Goal: Task Accomplishment & Management: Manage account settings

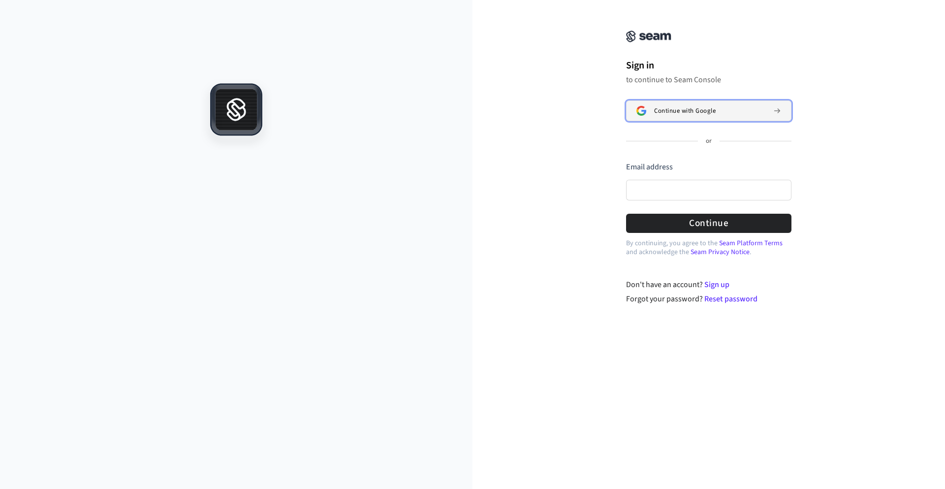
click at [756, 108] on div "Continue with Google" at bounding box center [709, 111] width 111 height 8
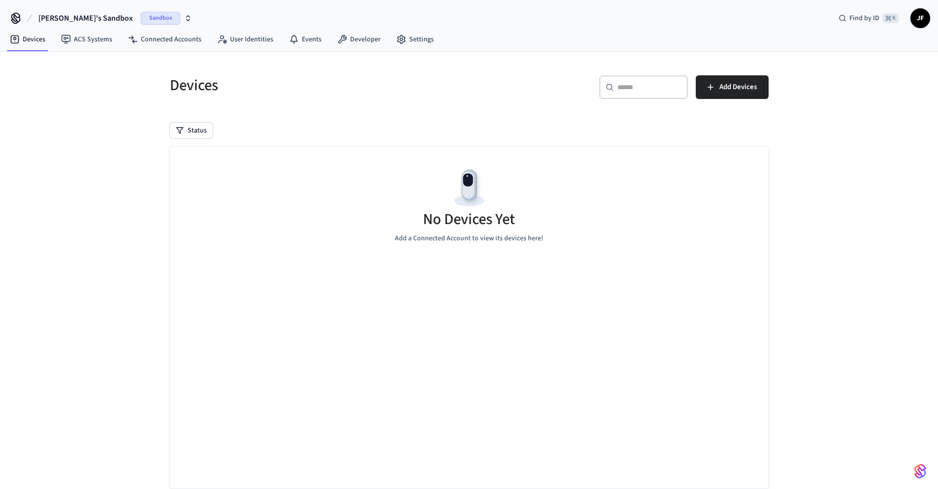
click at [927, 14] on span "JF" at bounding box center [920, 18] width 18 height 18
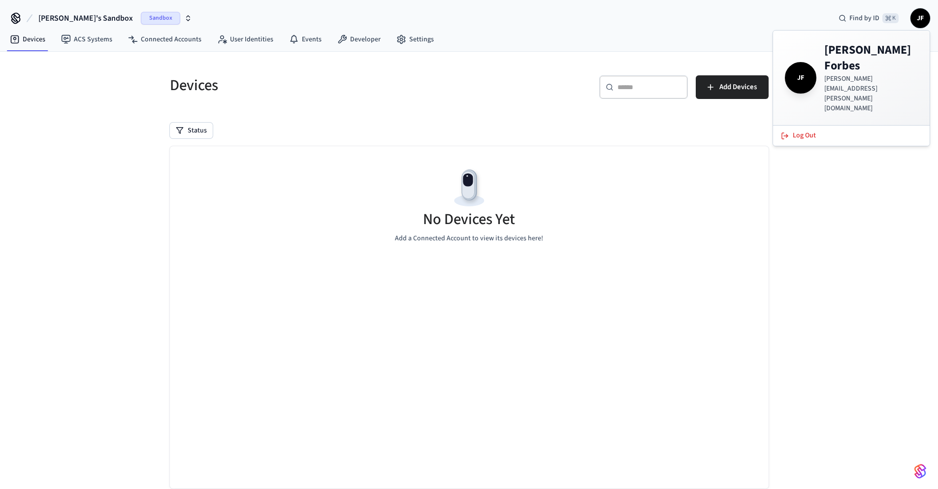
drag, startPoint x: 51, startPoint y: 249, endPoint x: 52, endPoint y: 243, distance: 5.9
click at [52, 245] on div "Devices ​ ​ Add Devices Status No Devices Yet Add a Connected Account to view i…" at bounding box center [469, 283] width 938 height 463
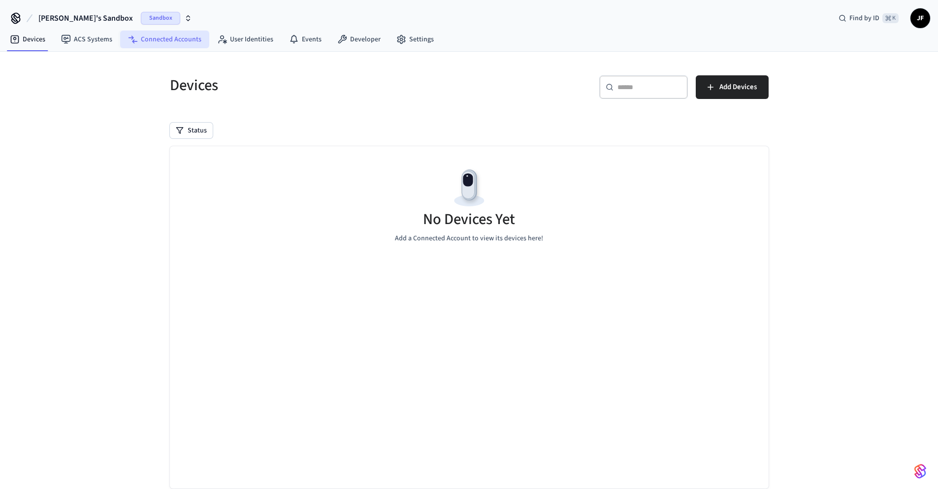
click at [161, 33] on link "Connected Accounts" at bounding box center [164, 40] width 89 height 18
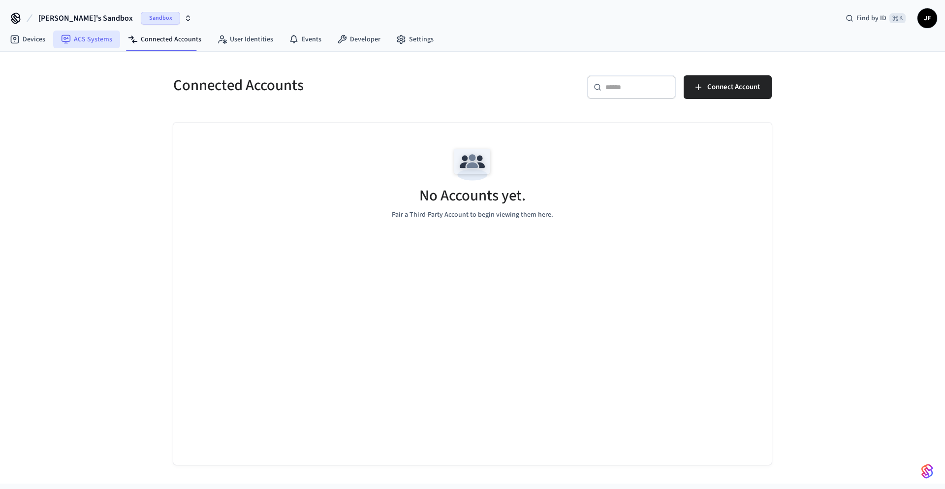
click at [84, 35] on link "ACS Systems" at bounding box center [86, 40] width 67 height 18
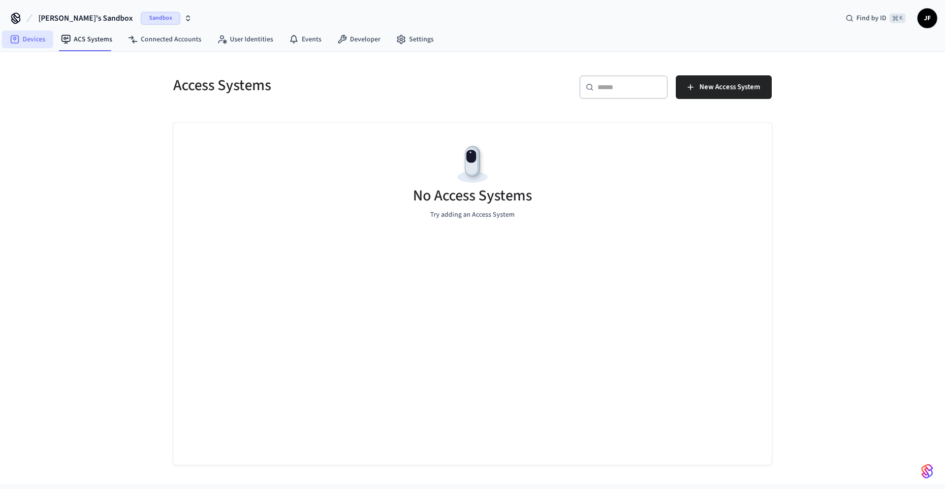
drag, startPoint x: 23, startPoint y: 38, endPoint x: 50, endPoint y: 33, distance: 27.4
click at [23, 38] on link "Devices" at bounding box center [27, 40] width 51 height 18
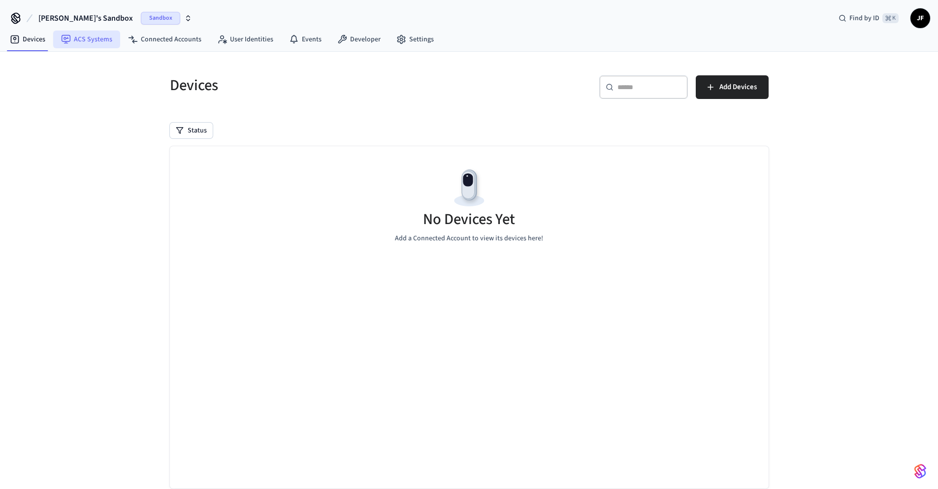
click at [81, 39] on link "ACS Systems" at bounding box center [86, 40] width 67 height 18
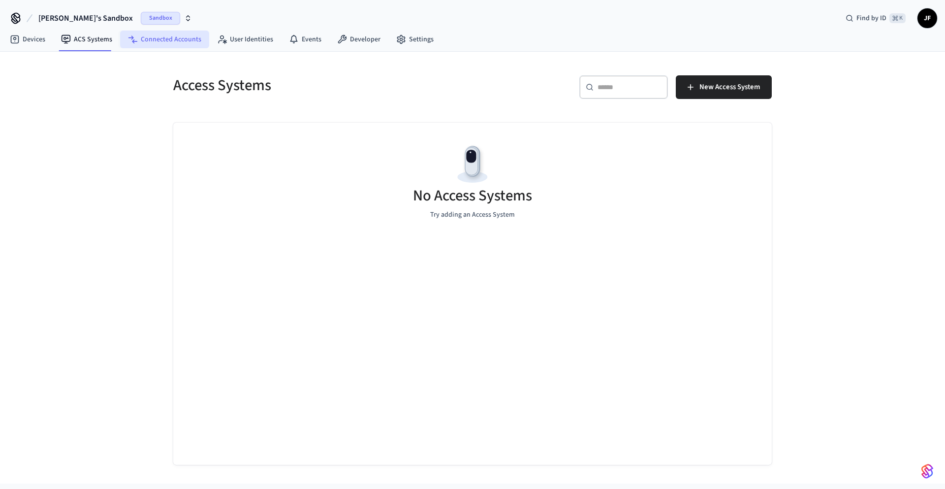
click at [160, 35] on link "Connected Accounts" at bounding box center [164, 40] width 89 height 18
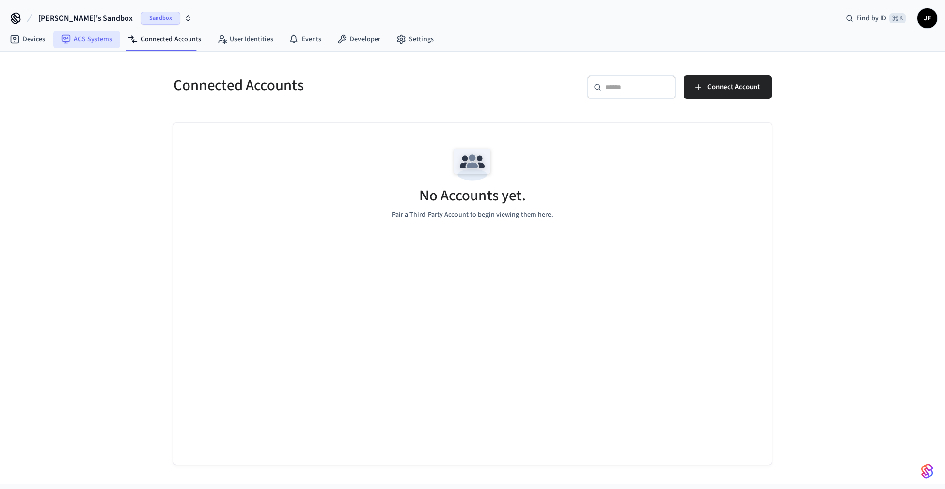
click at [103, 36] on link "ACS Systems" at bounding box center [86, 40] width 67 height 18
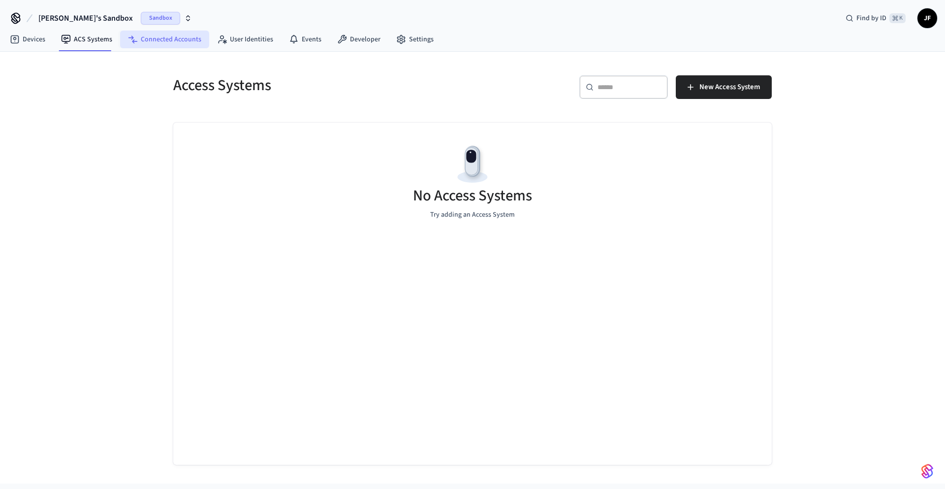
click at [189, 37] on link "Connected Accounts" at bounding box center [164, 40] width 89 height 18
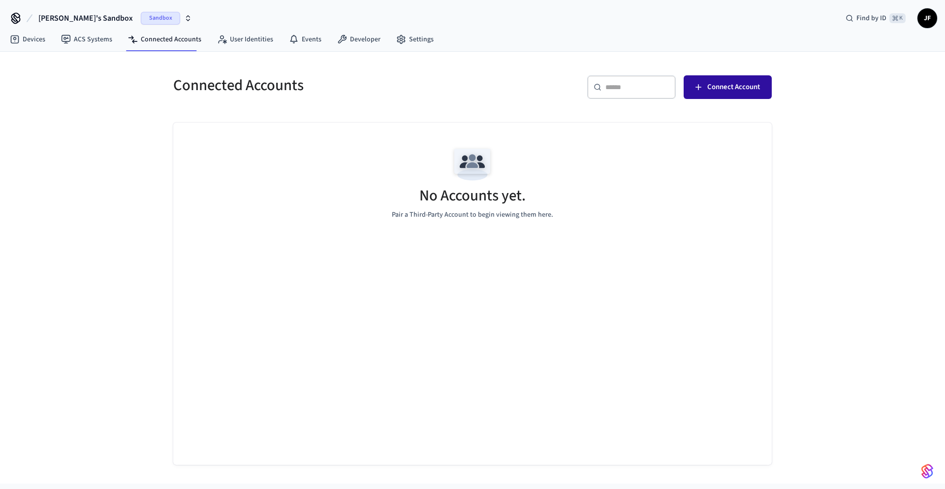
click at [722, 89] on span "Connect Account" at bounding box center [733, 87] width 53 height 13
click at [94, 40] on link "ACS Systems" at bounding box center [86, 40] width 67 height 18
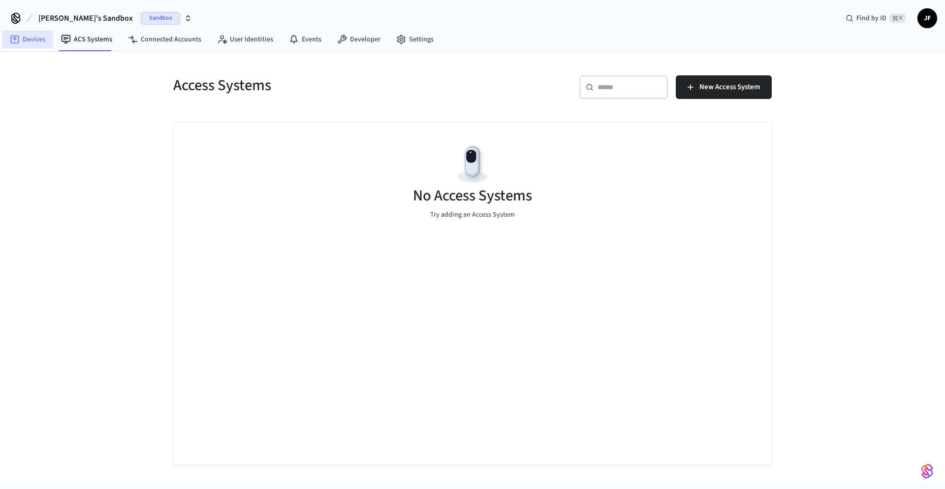
click at [24, 38] on link "Devices" at bounding box center [27, 40] width 51 height 18
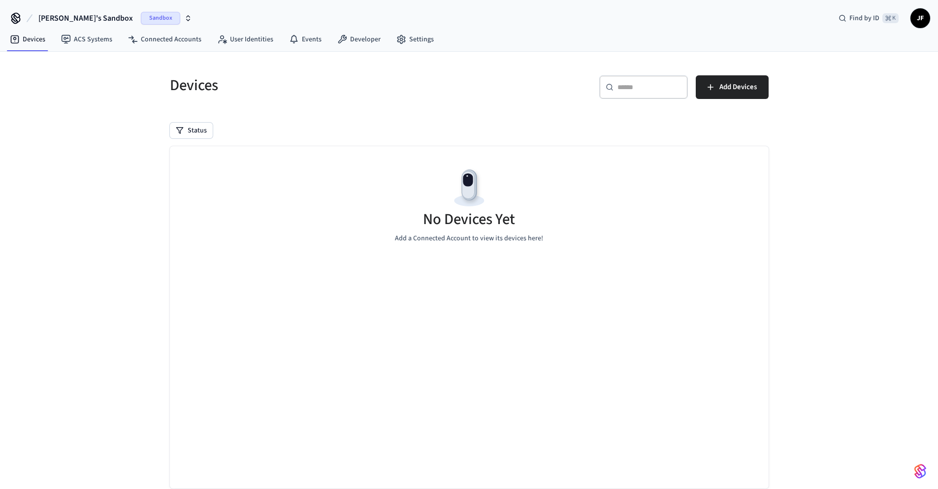
drag, startPoint x: 747, startPoint y: 91, endPoint x: 247, endPoint y: 55, distance: 501.4
click at [483, 96] on div "​ ​ Add Devices" at bounding box center [621, 91] width 293 height 32
click at [141, 20] on span "Sandbox" at bounding box center [160, 18] width 39 height 13
click at [60, 85] on span "New Workspace" at bounding box center [50, 84] width 46 height 10
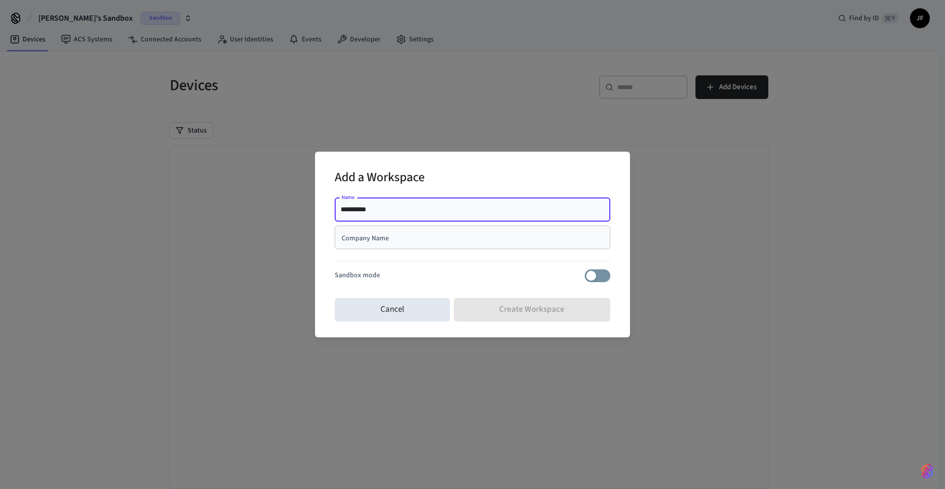
type input "**********"
click at [526, 310] on div "Cancel Create Workspace" at bounding box center [473, 310] width 276 height 32
click at [453, 243] on div "Company Name" at bounding box center [473, 237] width 276 height 24
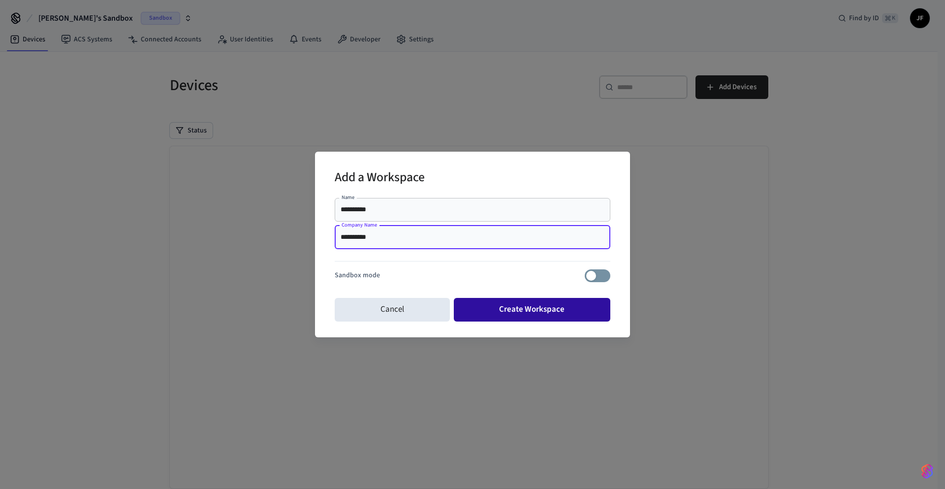
type input "**********"
click at [548, 311] on button "Create Workspace" at bounding box center [532, 310] width 157 height 24
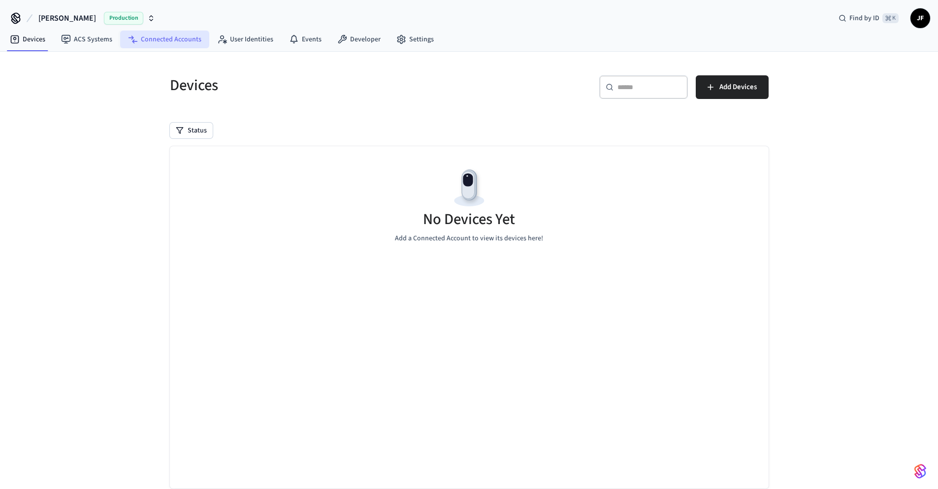
click at [159, 35] on link "Connected Accounts" at bounding box center [164, 40] width 89 height 18
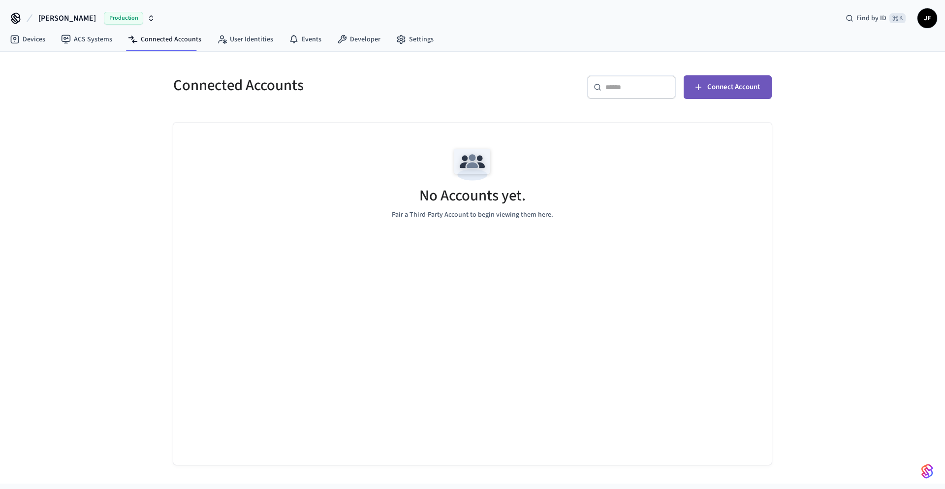
click at [747, 84] on span "Connect Account" at bounding box center [733, 87] width 53 height 13
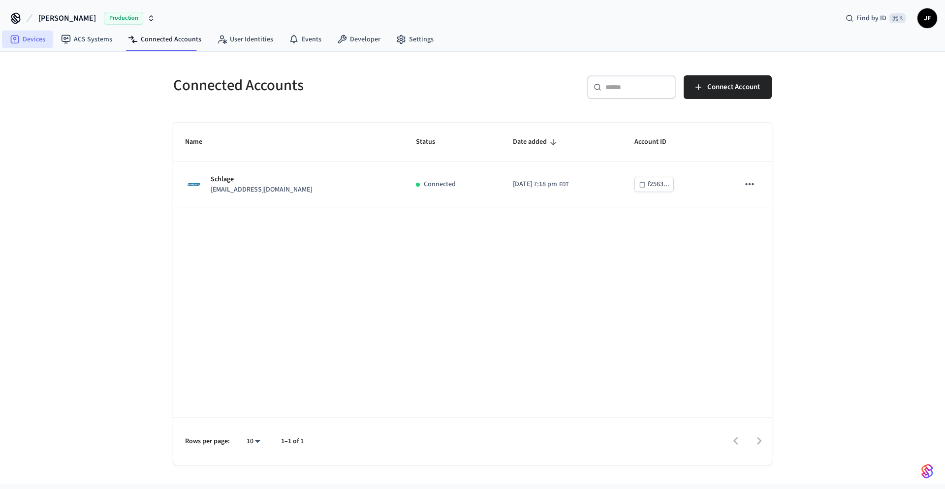
click at [37, 44] on link "Devices" at bounding box center [27, 40] width 51 height 18
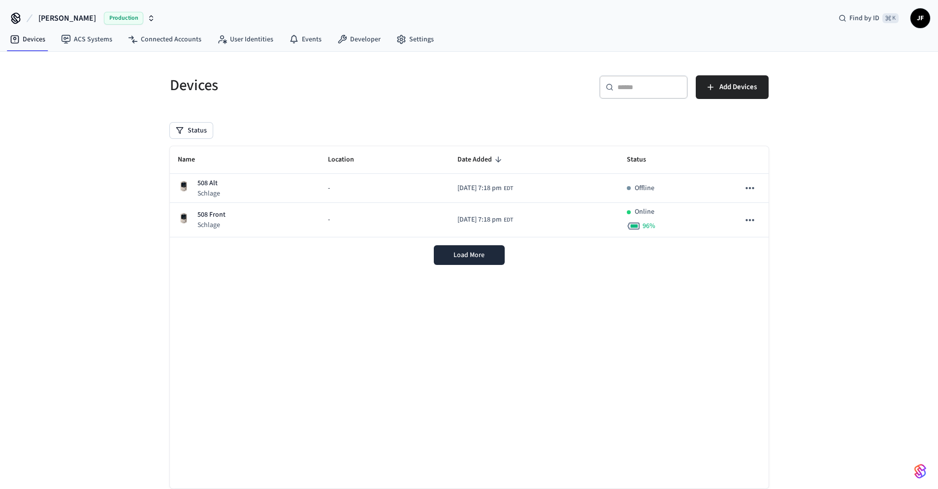
drag, startPoint x: 676, startPoint y: 24, endPoint x: 698, endPoint y: 21, distance: 21.8
click at [685, 23] on div "[PERSON_NAME] Production Find by ID ⌘ K JF" at bounding box center [469, 14] width 938 height 29
click at [924, 21] on span "JF" at bounding box center [920, 18] width 18 height 18
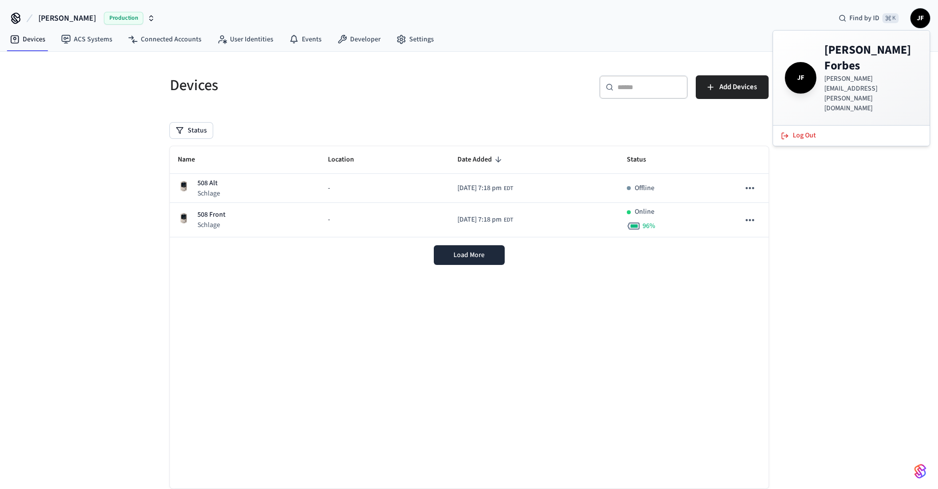
drag, startPoint x: 496, startPoint y: 32, endPoint x: 488, endPoint y: 36, distance: 8.4
click at [489, 35] on div "Devices ACS Systems Connected Accounts User Identities Events Developer Settings" at bounding box center [469, 40] width 938 height 23
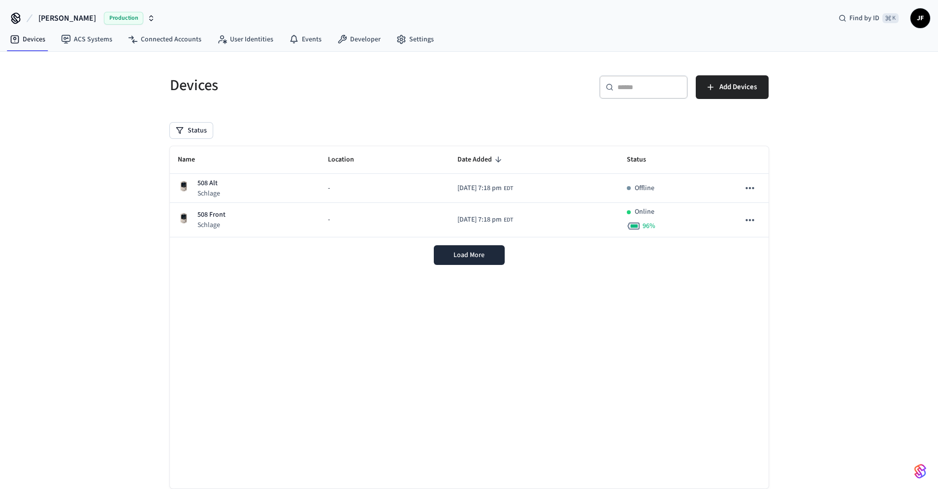
drag, startPoint x: 80, startPoint y: 180, endPoint x: 87, endPoint y: 126, distance: 55.1
click at [81, 172] on div "Devices ​ ​ Add Devices Status Name Location Date Added Status 508 Alt Schlage …" at bounding box center [469, 283] width 938 height 463
click at [85, 41] on link "ACS Systems" at bounding box center [86, 40] width 67 height 18
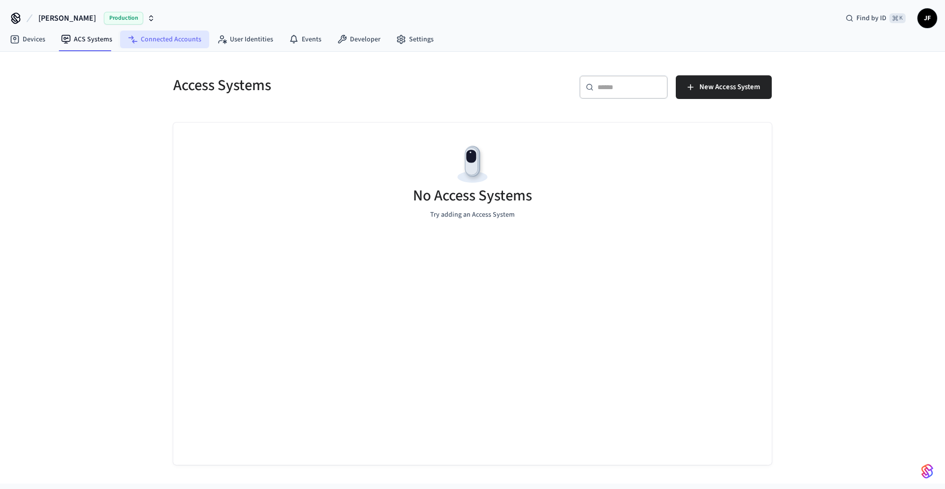
click at [158, 39] on link "Connected Accounts" at bounding box center [164, 40] width 89 height 18
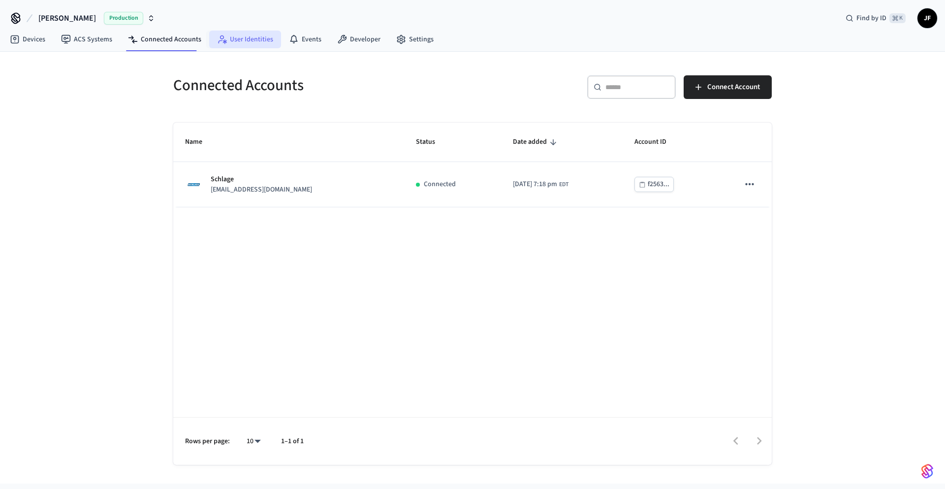
click at [239, 40] on link "User Identities" at bounding box center [245, 40] width 72 height 18
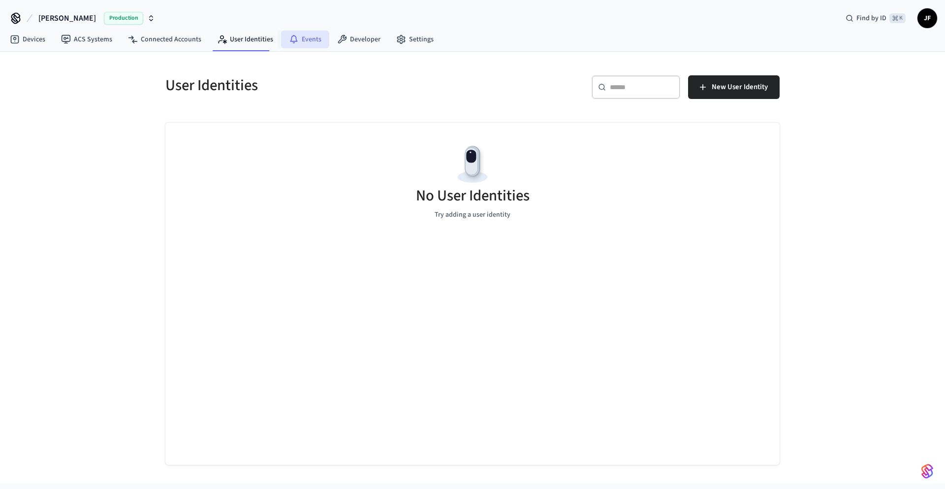
click at [300, 39] on link "Events" at bounding box center [305, 40] width 48 height 18
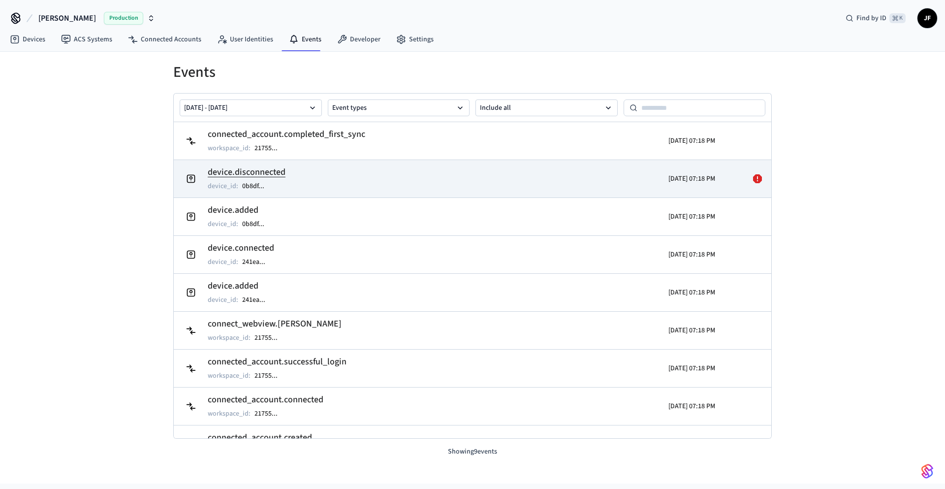
click at [754, 179] on icon at bounding box center [757, 178] width 9 height 9
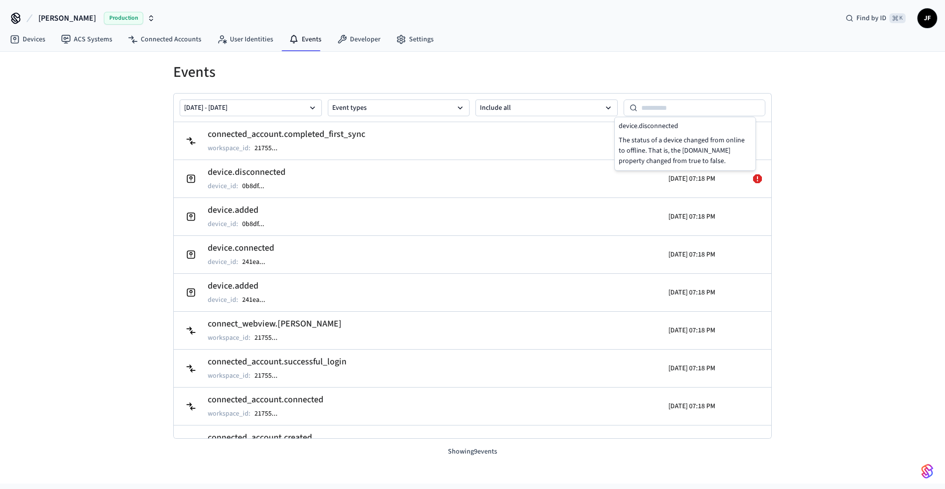
click at [81, 217] on div "Events [DATE] - [DATE] Event types Include all connected_account.completed_firs…" at bounding box center [472, 268] width 945 height 432
click at [529, 112] on button "Include all" at bounding box center [547, 107] width 142 height 17
drag, startPoint x: 877, startPoint y: 123, endPoint x: 855, endPoint y: 117, distance: 22.3
click at [873, 122] on div "Events [DATE] - [DATE] Event types Include all connected_account.completed_firs…" at bounding box center [472, 268] width 945 height 432
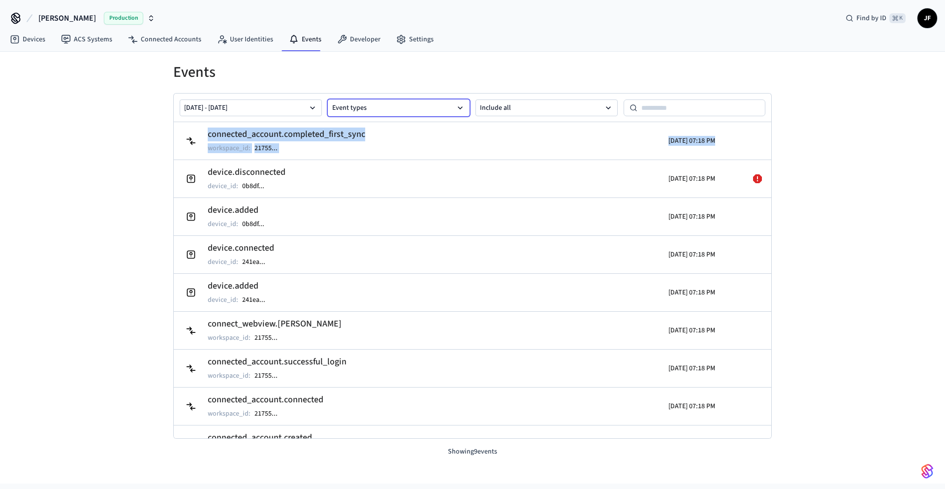
click at [370, 112] on button "Event types" at bounding box center [399, 107] width 142 height 17
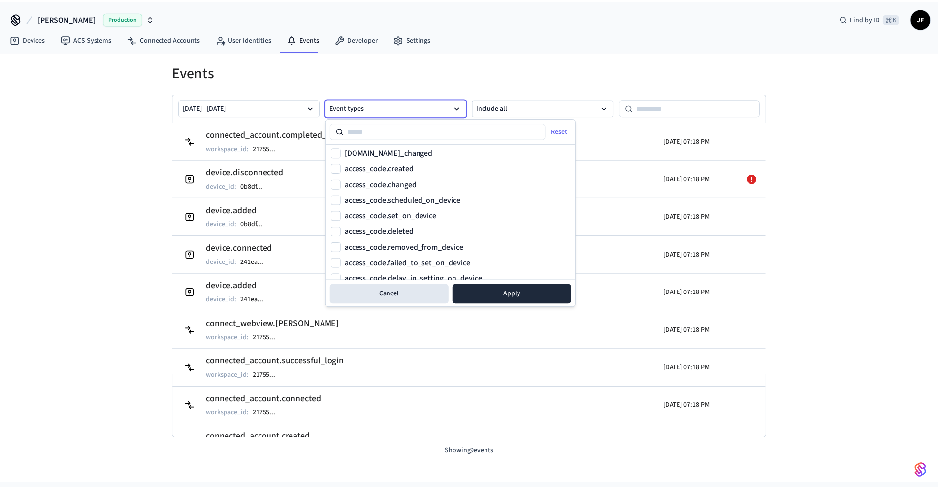
scroll to position [277, 0]
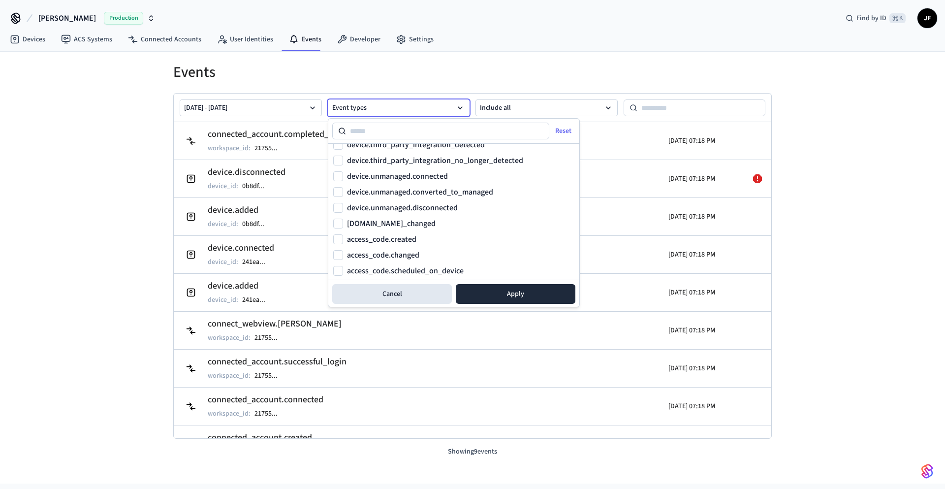
click at [513, 76] on h1 "Events" at bounding box center [472, 73] width 599 height 18
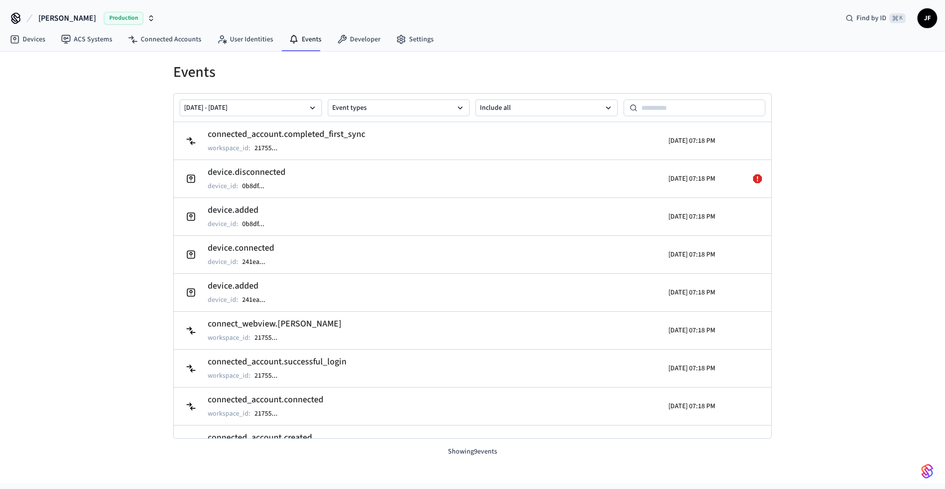
click at [925, 152] on div "Events [DATE] - [DATE] Event types Include all connected_account.completed_firs…" at bounding box center [472, 268] width 945 height 432
drag, startPoint x: 45, startPoint y: 272, endPoint x: 60, endPoint y: 259, distance: 19.9
click at [46, 272] on div "Events [DATE] - [DATE] Event types Include all connected_account.completed_firs…" at bounding box center [472, 268] width 945 height 432
drag, startPoint x: 91, startPoint y: 115, endPoint x: 114, endPoint y: 107, distance: 24.1
click at [102, 110] on div "Events [DATE] - [DATE] Event types Include all connected_account.completed_firs…" at bounding box center [472, 268] width 945 height 432
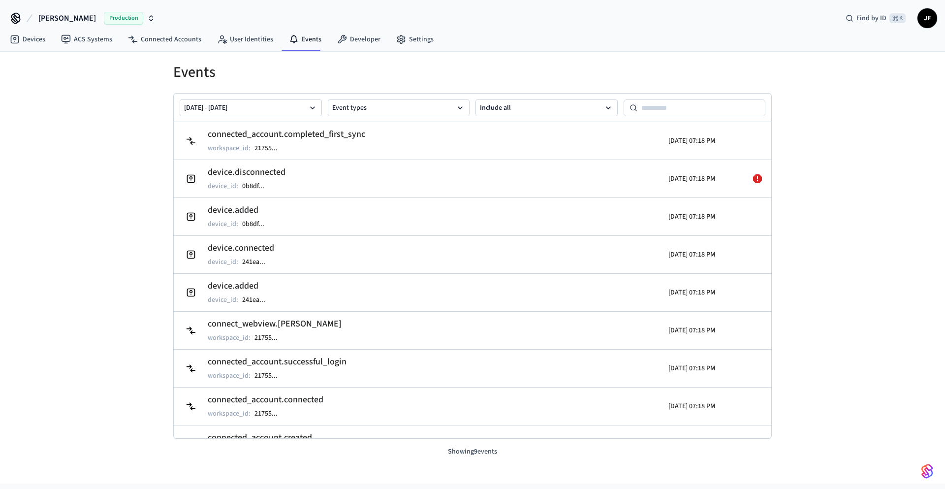
click at [896, 165] on div "Events [DATE] - [DATE] Event types Include all connected_account.completed_firs…" at bounding box center [472, 268] width 945 height 432
click at [71, 41] on link "ACS Systems" at bounding box center [86, 40] width 67 height 18
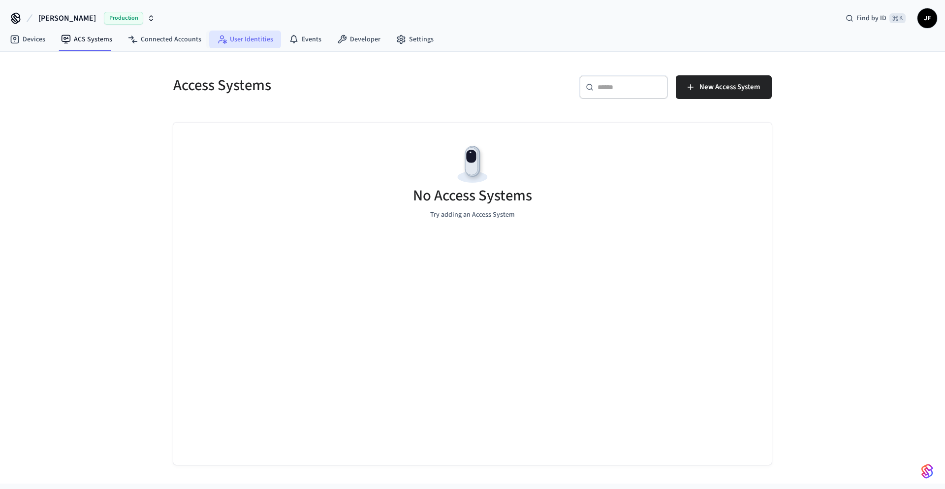
click at [237, 39] on link "User Identities" at bounding box center [245, 40] width 72 height 18
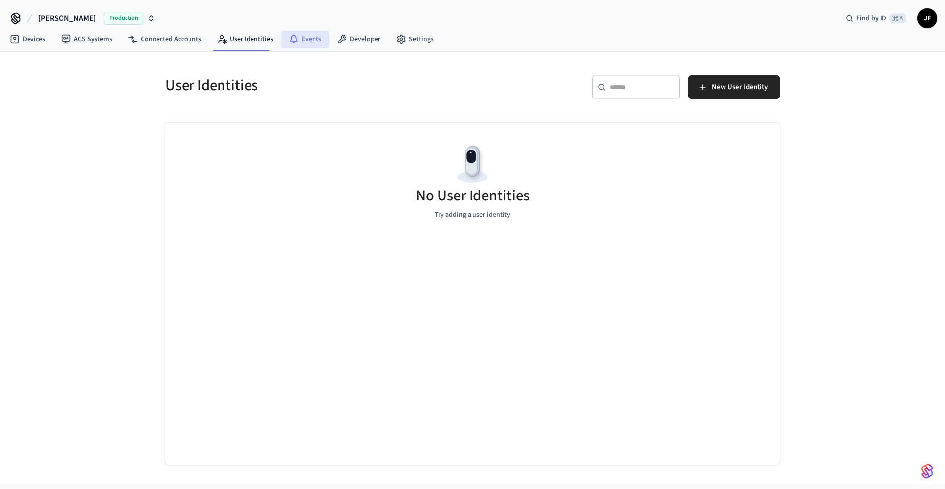
click at [292, 38] on icon at bounding box center [294, 39] width 10 height 10
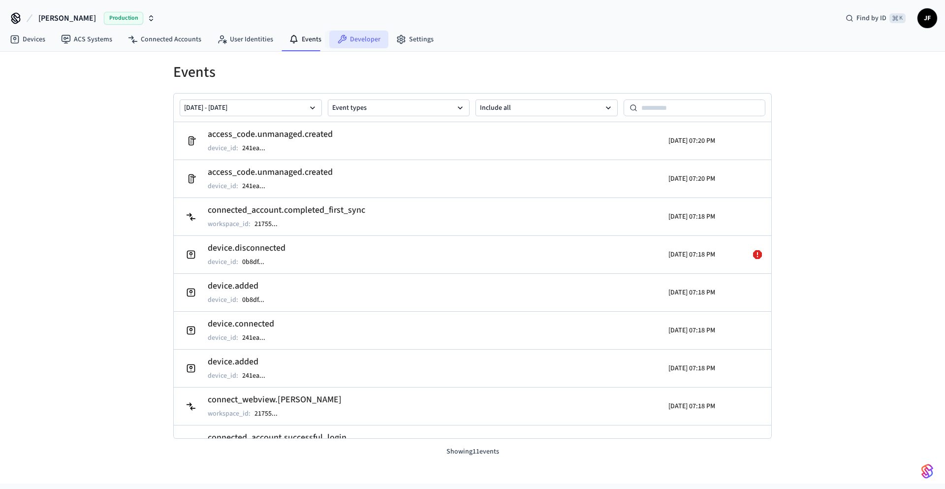
click at [352, 40] on link "Developer" at bounding box center [358, 40] width 59 height 18
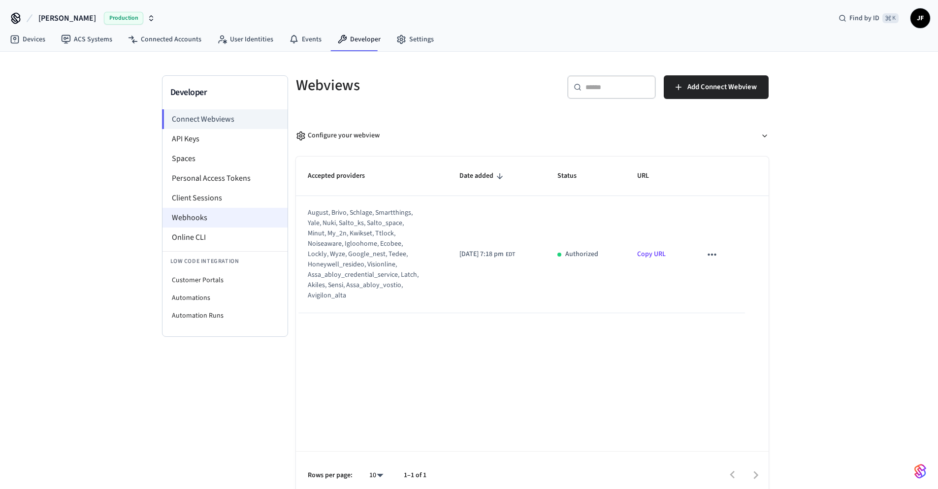
click at [188, 215] on li "Webhooks" at bounding box center [224, 218] width 125 height 20
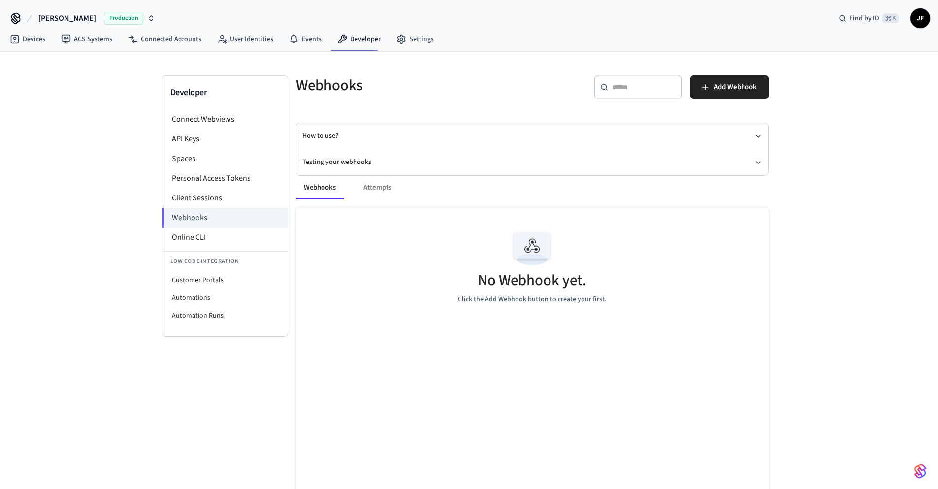
drag, startPoint x: 372, startPoint y: 186, endPoint x: 348, endPoint y: 188, distance: 24.2
click at [372, 186] on div "Webhooks Attempts" at bounding box center [532, 188] width 473 height 24
drag, startPoint x: 387, startPoint y: 186, endPoint x: 378, endPoint y: 190, distance: 10.6
click at [386, 187] on div "Webhooks Attempts" at bounding box center [532, 188] width 473 height 24
click at [375, 191] on div "Webhooks Attempts" at bounding box center [532, 188] width 473 height 24
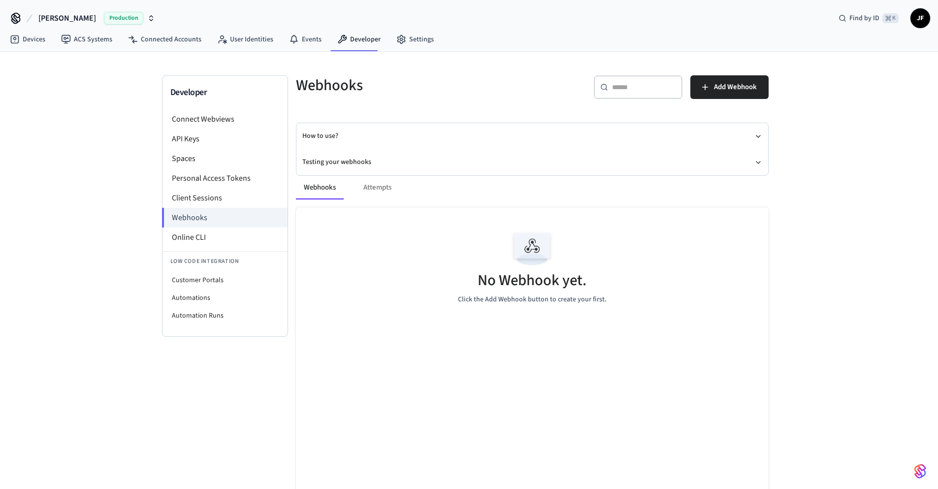
click at [372, 186] on div "Webhooks Attempts" at bounding box center [532, 188] width 473 height 24
drag, startPoint x: 320, startPoint y: 187, endPoint x: 371, endPoint y: 185, distance: 50.8
click at [322, 187] on button "Webhooks" at bounding box center [320, 188] width 48 height 24
drag, startPoint x: 385, startPoint y: 185, endPoint x: 375, endPoint y: 186, distance: 10.4
click at [382, 185] on div "Webhooks Attempts" at bounding box center [532, 188] width 473 height 24
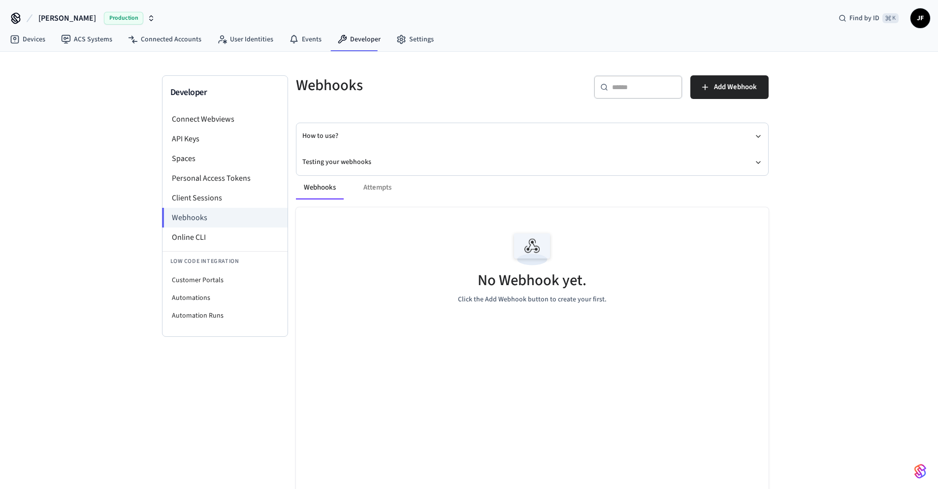
drag, startPoint x: 308, startPoint y: 186, endPoint x: 324, endPoint y: 184, distance: 16.4
click at [313, 186] on button "Webhooks" at bounding box center [320, 188] width 48 height 24
drag, startPoint x: 384, startPoint y: 184, endPoint x: 371, endPoint y: 170, distance: 19.1
click at [384, 184] on div "Webhooks Attempts" at bounding box center [532, 188] width 473 height 24
drag, startPoint x: 882, startPoint y: 260, endPoint x: 654, endPoint y: 219, distance: 231.7
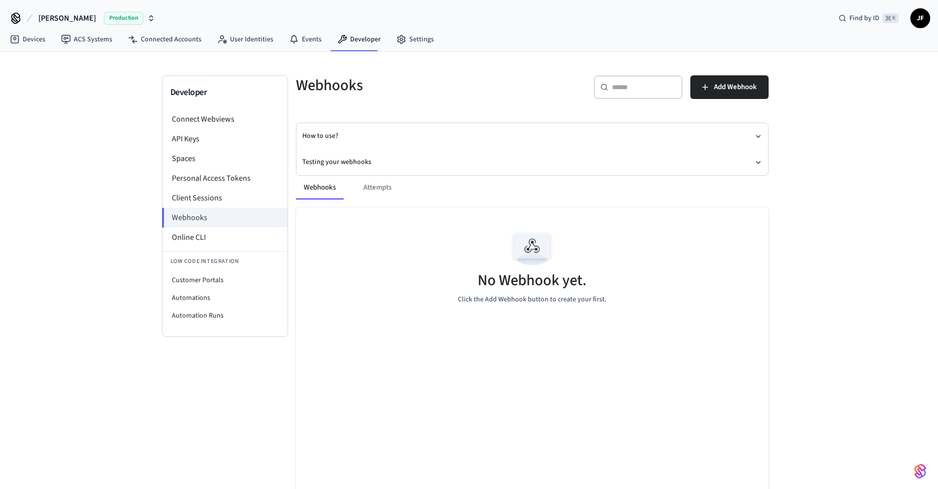
click at [871, 257] on div "Developer Connect Webviews API Keys Spaces Personal Access Tokens Client Sessio…" at bounding box center [469, 279] width 938 height 454
click at [711, 89] on button "Add Webhook" at bounding box center [729, 87] width 78 height 24
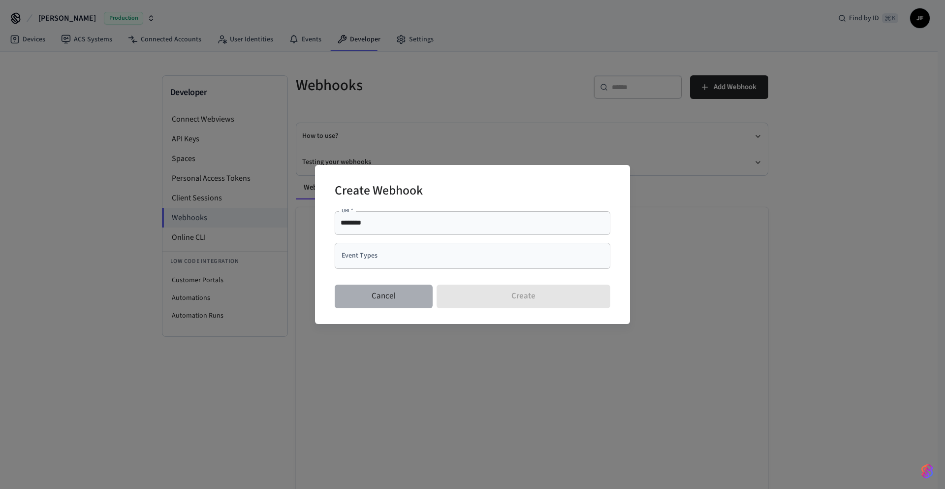
drag, startPoint x: 354, startPoint y: 293, endPoint x: 352, endPoint y: 268, distance: 25.1
click at [354, 293] on button "Cancel" at bounding box center [384, 297] width 98 height 24
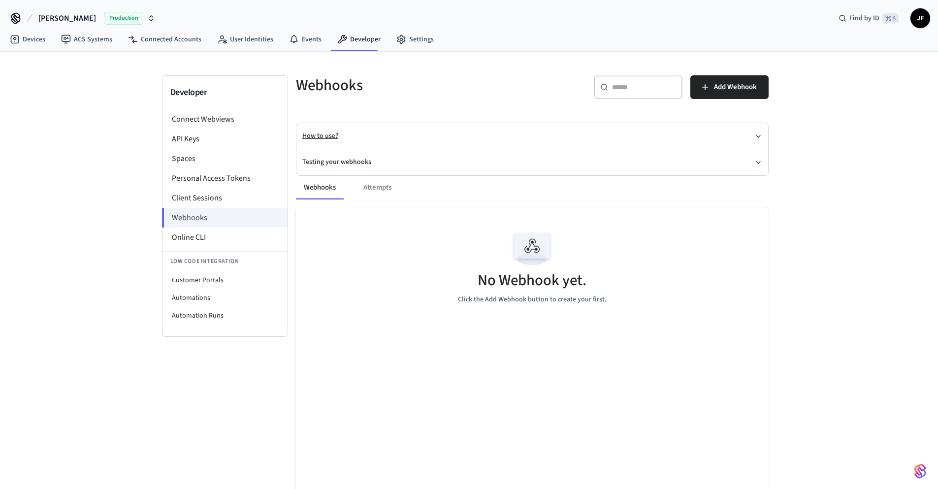
drag, startPoint x: 320, startPoint y: 134, endPoint x: 348, endPoint y: 135, distance: 28.1
click at [320, 134] on button "How to use?" at bounding box center [532, 136] width 460 height 26
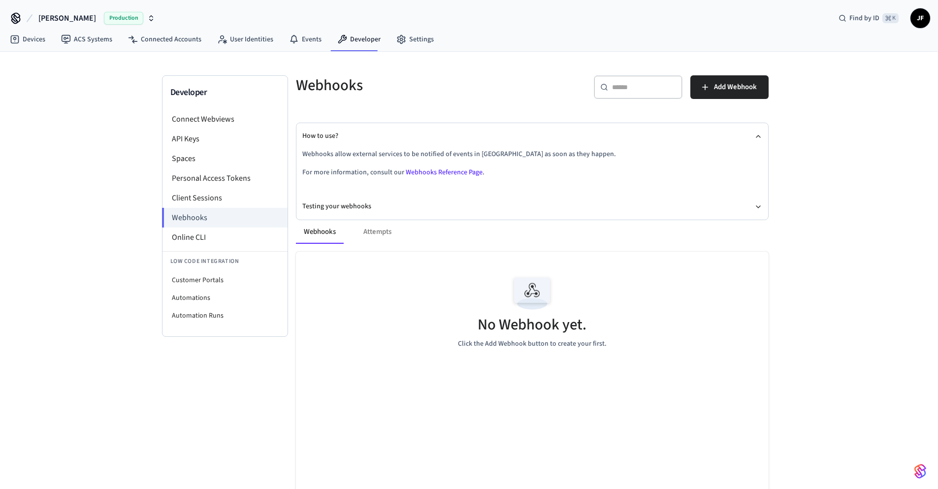
click at [421, 172] on link "Webhooks Reference Page" at bounding box center [444, 172] width 77 height 10
click at [175, 239] on li "Online CLI" at bounding box center [224, 237] width 125 height 20
click at [192, 139] on li "API Keys" at bounding box center [224, 139] width 125 height 20
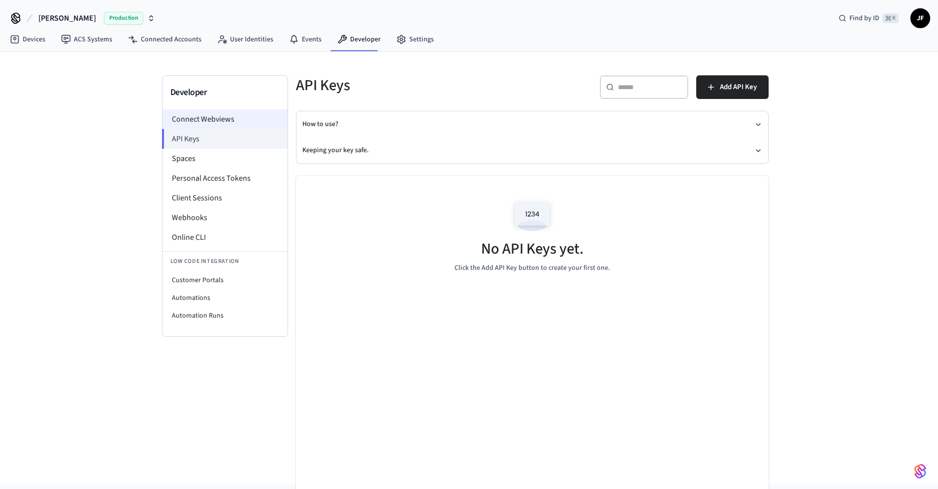
click at [179, 121] on li "Connect Webviews" at bounding box center [224, 119] width 125 height 20
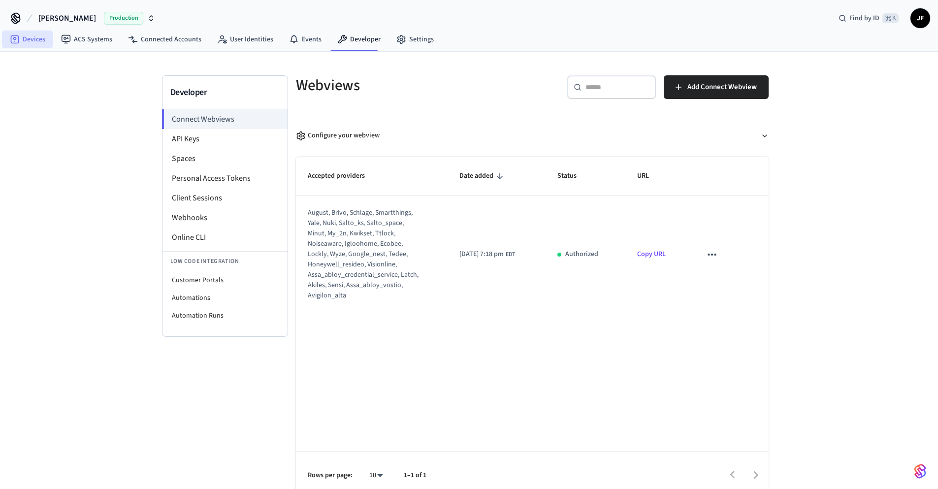
click at [29, 36] on link "Devices" at bounding box center [27, 40] width 51 height 18
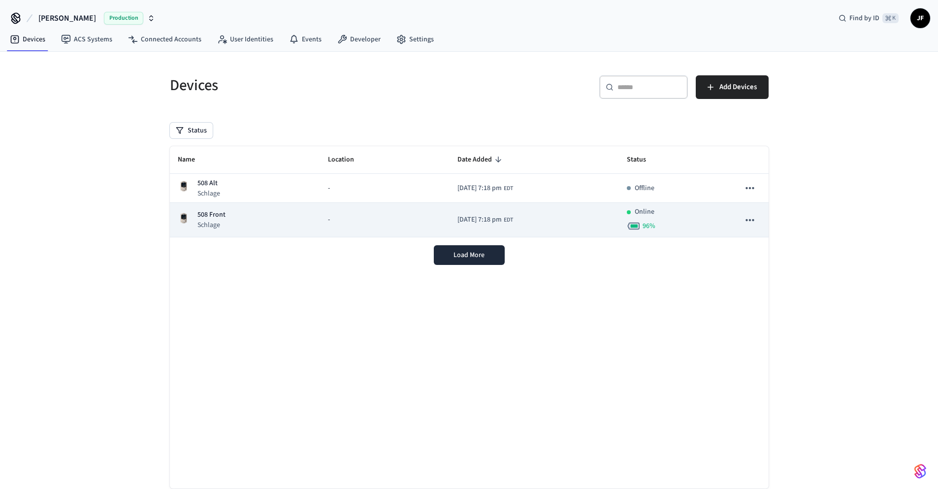
click at [457, 216] on span "[DATE] 7:18 pm" at bounding box center [479, 220] width 44 height 10
click at [758, 218] on button "sticky table" at bounding box center [749, 220] width 21 height 21
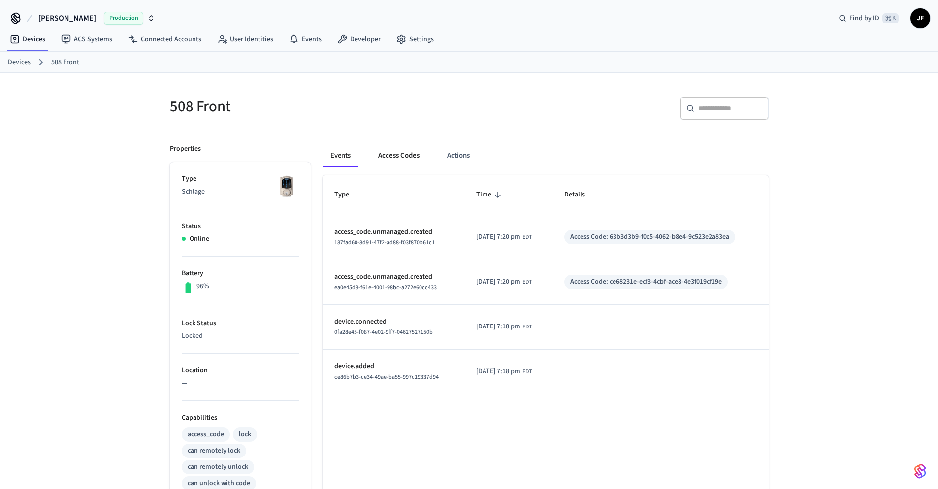
click at [416, 158] on button "Access Codes" at bounding box center [398, 156] width 57 height 24
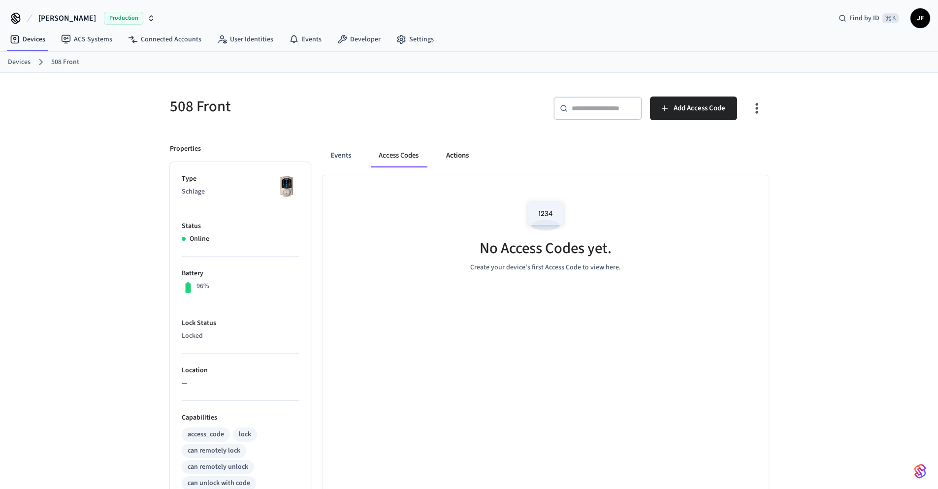
click at [461, 154] on button "Actions" at bounding box center [457, 156] width 38 height 24
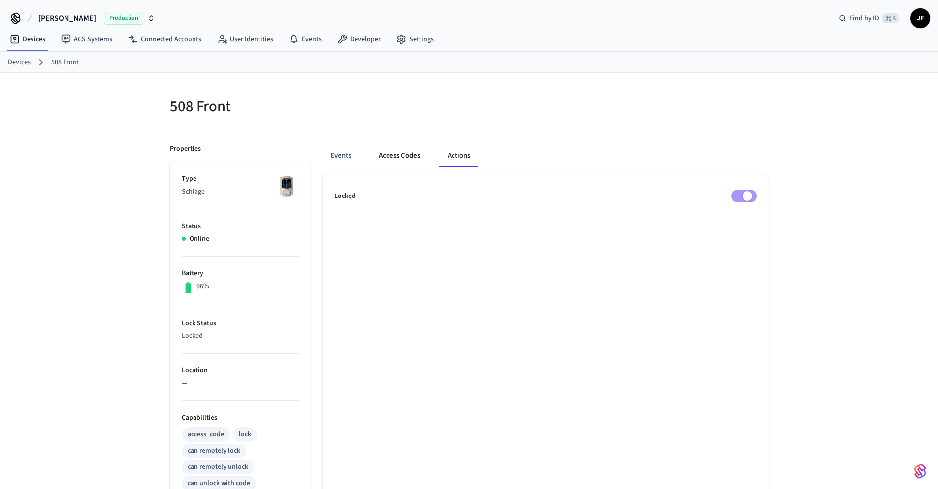
drag, startPoint x: 400, startPoint y: 155, endPoint x: 390, endPoint y: 156, distance: 9.9
click at [399, 155] on button "Access Codes" at bounding box center [399, 156] width 57 height 24
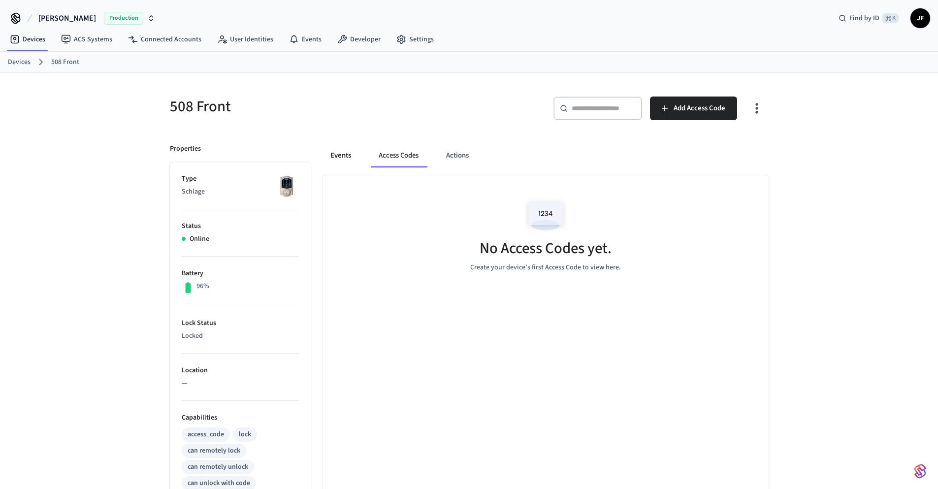
click at [334, 156] on button "Events" at bounding box center [340, 156] width 36 height 24
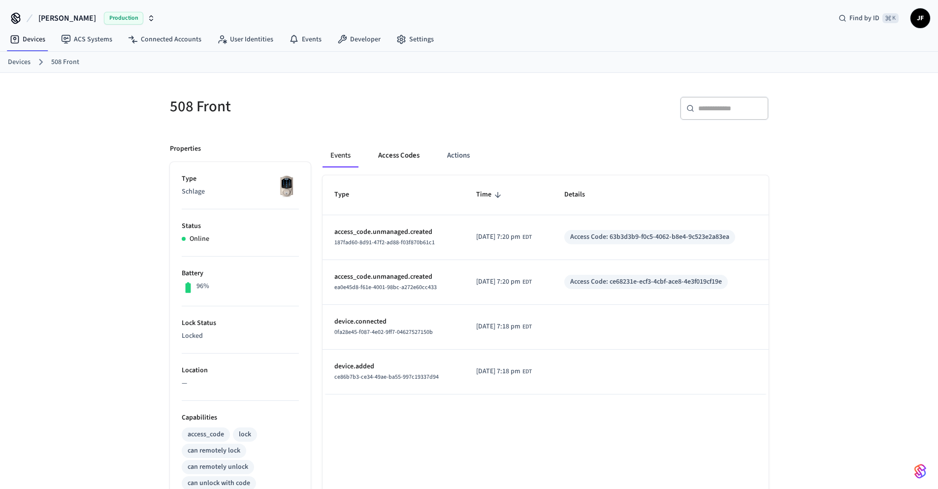
click at [374, 153] on button "Access Codes" at bounding box center [398, 156] width 57 height 24
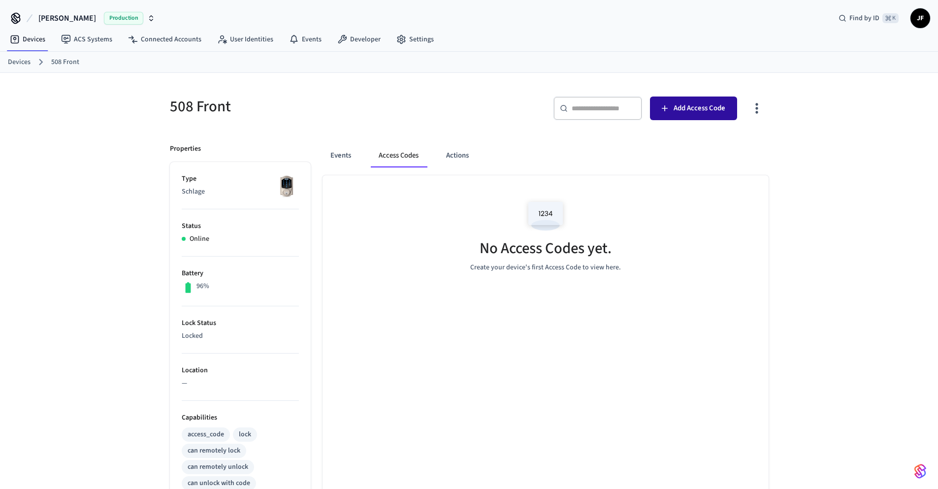
click at [716, 109] on span "Add Access Code" at bounding box center [699, 108] width 52 height 13
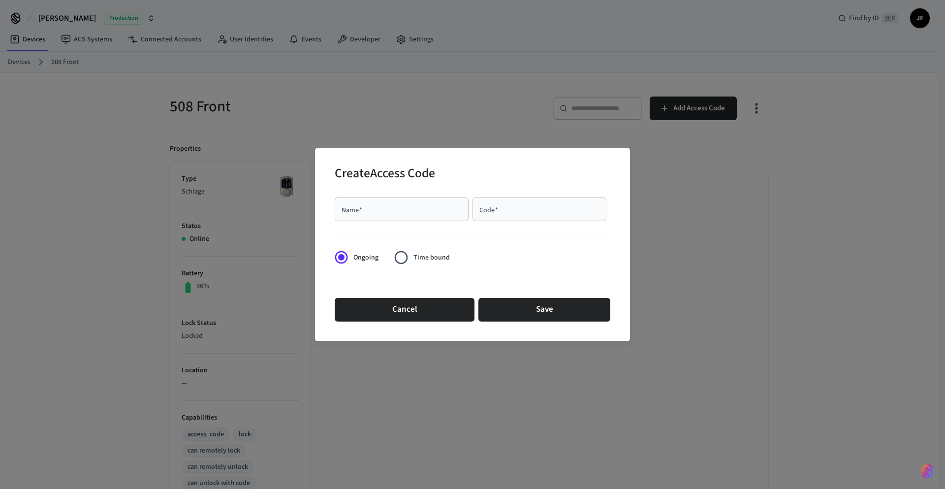
click at [358, 214] on input "Name   *" at bounding box center [402, 209] width 122 height 10
type input "****"
click at [415, 261] on span "Time bound" at bounding box center [432, 258] width 36 height 10
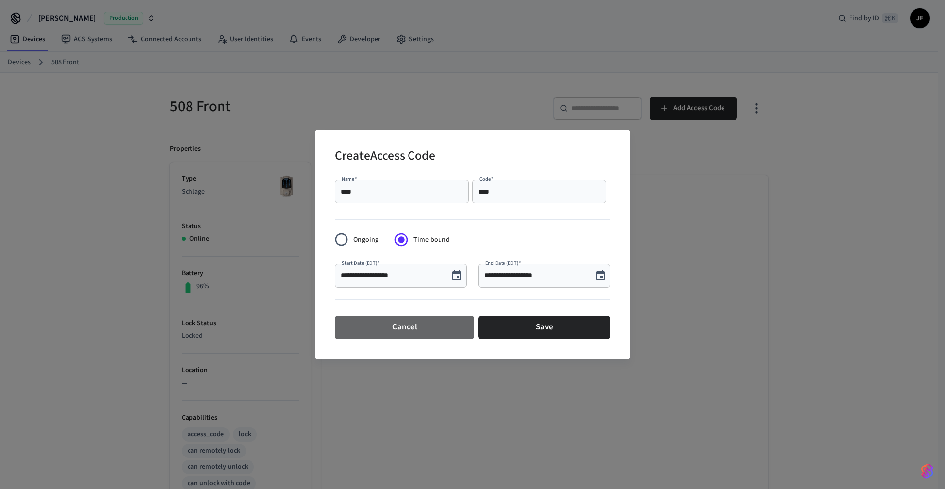
click at [409, 330] on button "Cancel" at bounding box center [405, 328] width 140 height 24
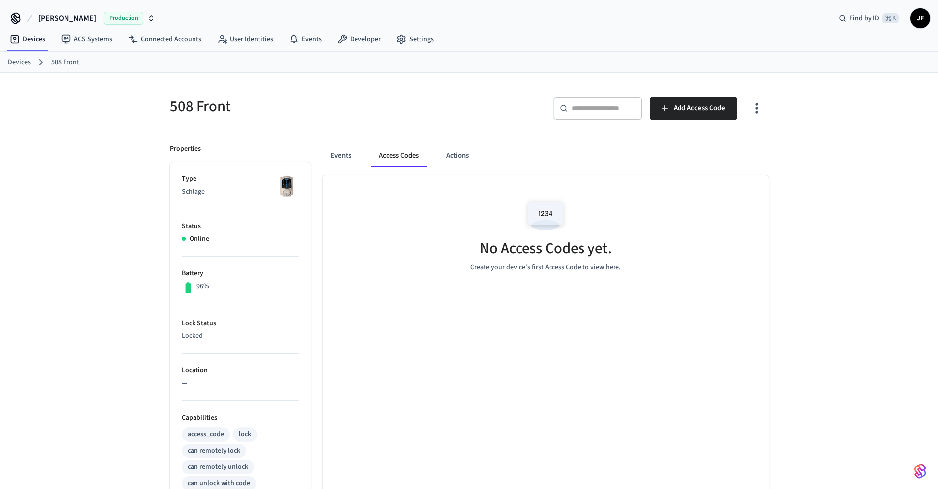
drag, startPoint x: 83, startPoint y: 324, endPoint x: 102, endPoint y: 315, distance: 21.1
click at [90, 321] on div "508 Front ​ ​ Add Access Code Properties Type Schlage Status Online Battery 96%…" at bounding box center [469, 396] width 938 height 647
click at [335, 153] on button "Events" at bounding box center [340, 156] width 36 height 24
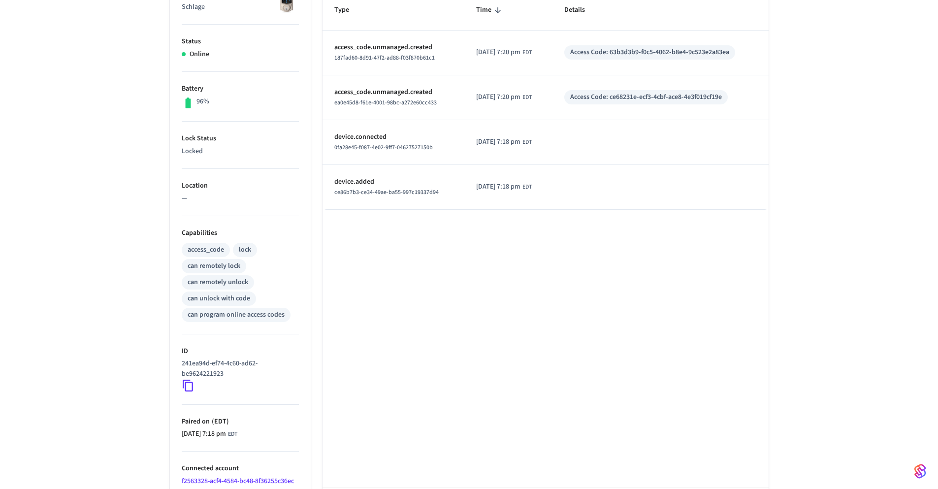
scroll to position [187, 0]
drag, startPoint x: 80, startPoint y: 259, endPoint x: 84, endPoint y: 255, distance: 5.6
click at [80, 258] on div "508 Front ​ ​ Properties Type Schlage Status Online Battery 96% Lock Status Loc…" at bounding box center [469, 209] width 938 height 647
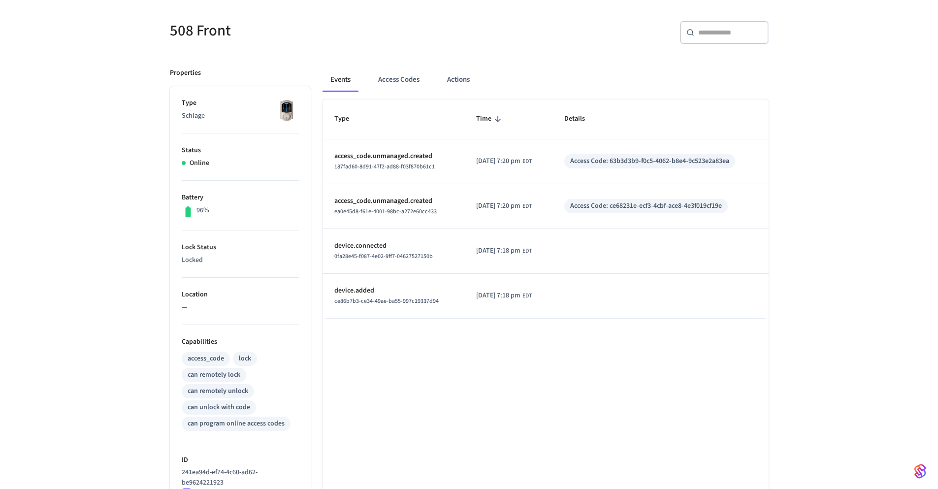
scroll to position [0, 0]
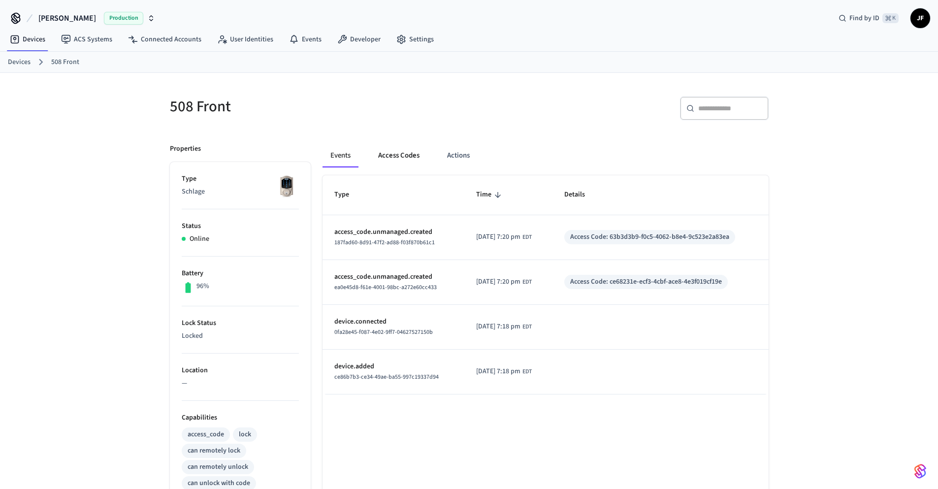
drag, startPoint x: 411, startPoint y: 155, endPoint x: 426, endPoint y: 153, distance: 15.5
click at [411, 156] on button "Access Codes" at bounding box center [398, 156] width 57 height 24
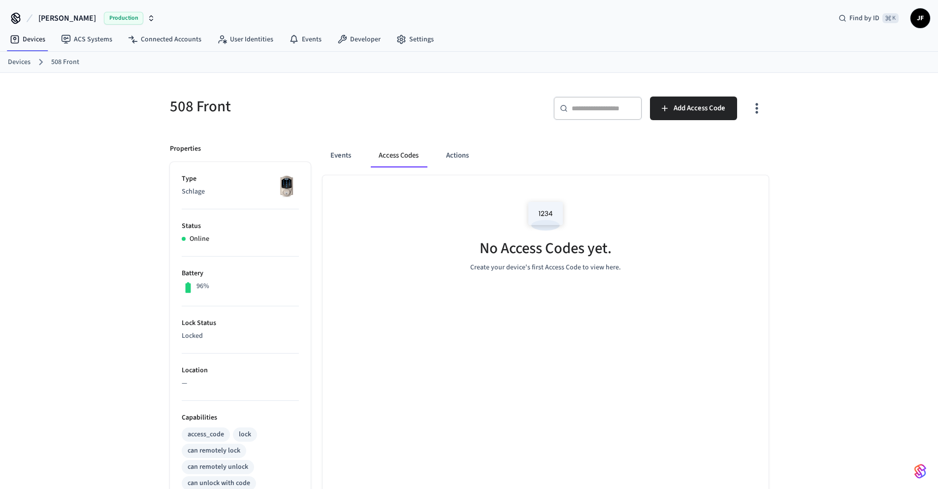
drag, startPoint x: 469, startPoint y: 153, endPoint x: 547, endPoint y: 152, distance: 78.3
click at [469, 153] on button "Actions" at bounding box center [457, 156] width 38 height 24
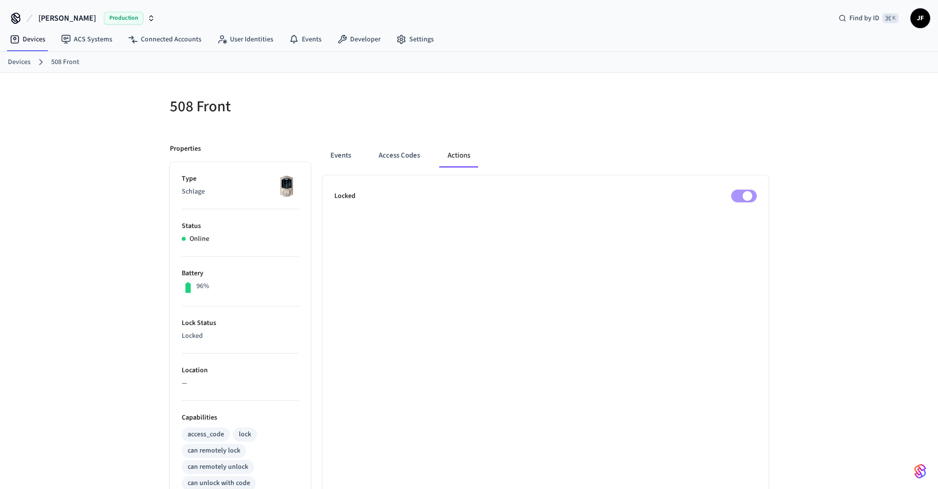
drag, startPoint x: 64, startPoint y: 192, endPoint x: 106, endPoint y: 181, distance: 42.9
click at [69, 190] on div "508 Front Properties Type Schlage Status Online Battery 96% Lock Status Locked …" at bounding box center [469, 396] width 938 height 647
click at [354, 156] on button "Events" at bounding box center [340, 156] width 36 height 24
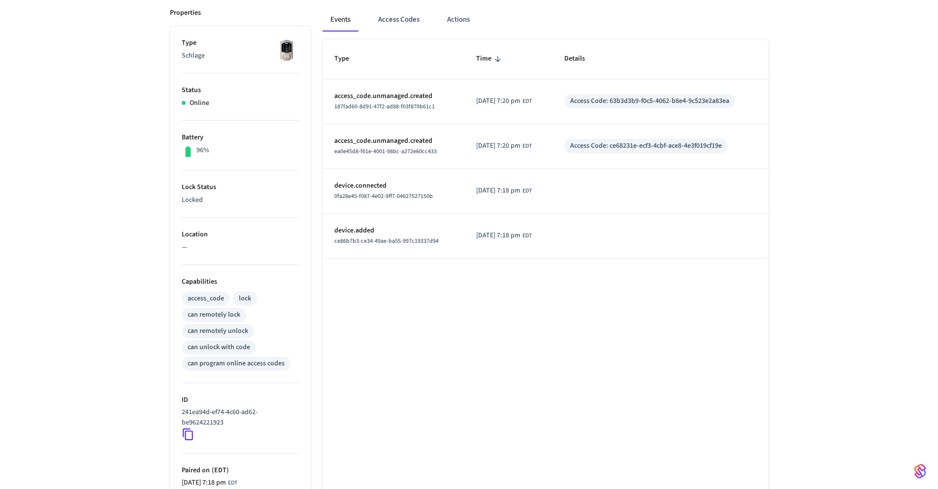
scroll to position [163, 0]
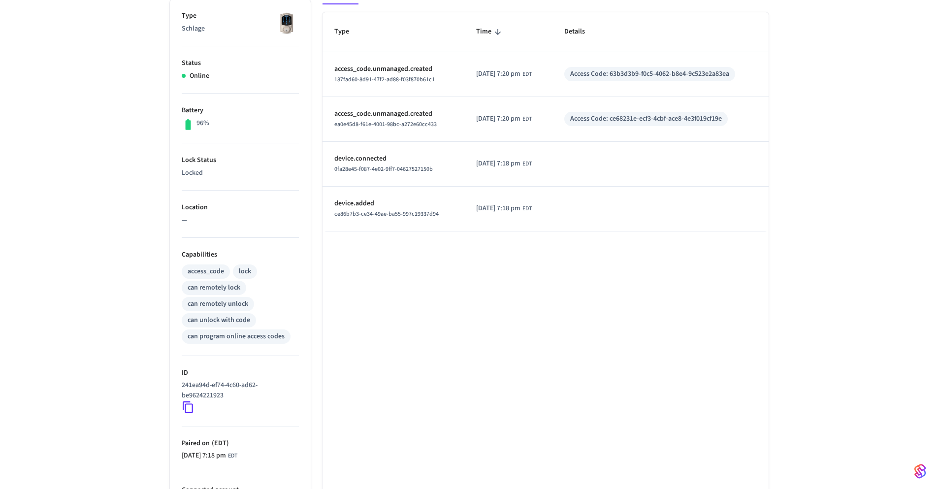
drag, startPoint x: 324, startPoint y: 279, endPoint x: 259, endPoint y: 281, distance: 65.0
click at [318, 281] on div "Events Access Codes Actions Type Time Details access_code.unmanaged.created 187…" at bounding box center [540, 263] width 458 height 588
click at [191, 288] on div "can remotely lock" at bounding box center [214, 288] width 53 height 10
click at [361, 396] on div "Type Time Details access_code.unmanaged.created 187fad60-8d91-47f2-ad88-f03f870…" at bounding box center [545, 284] width 446 height 544
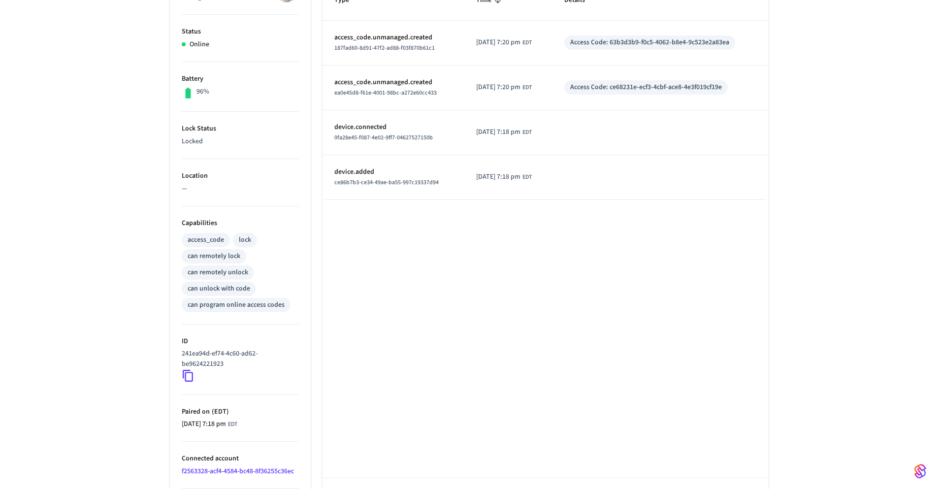
scroll to position [231, 0]
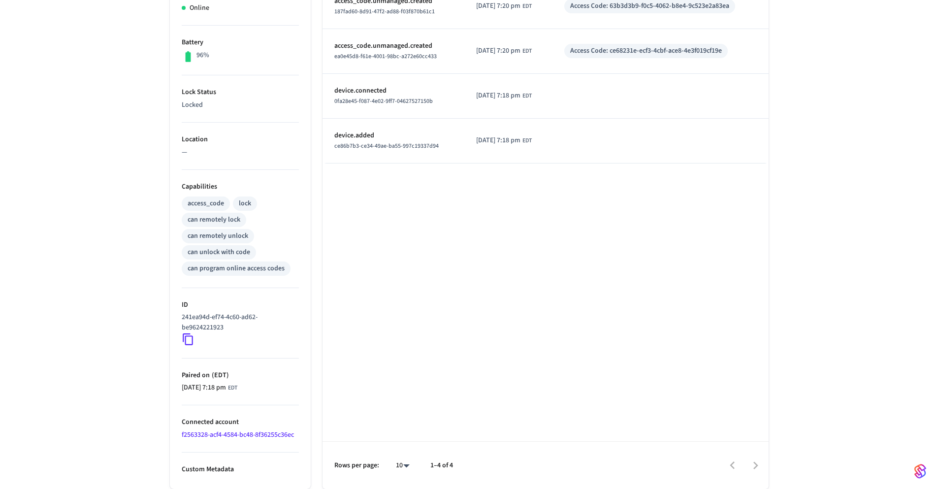
click at [91, 308] on div "508 Front ​ ​ Properties Type Schlage Status Online Battery 96% Lock Status Loc…" at bounding box center [469, 165] width 938 height 647
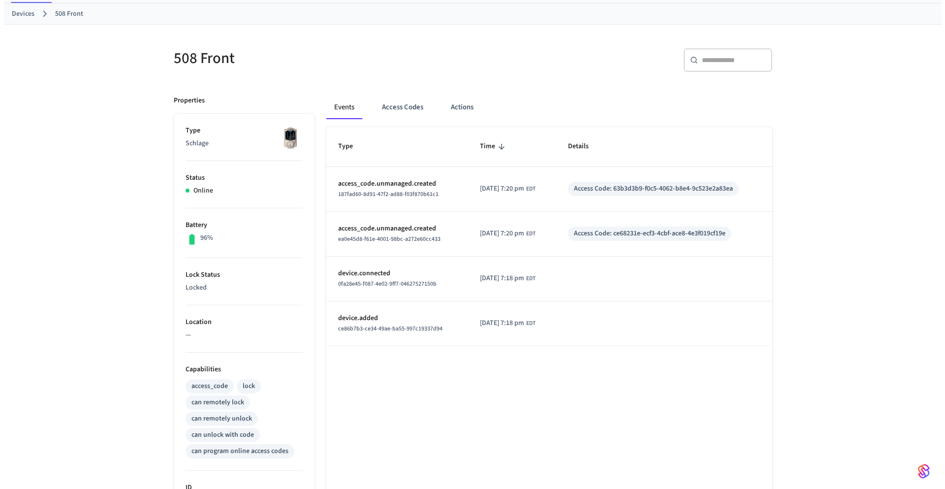
scroll to position [0, 0]
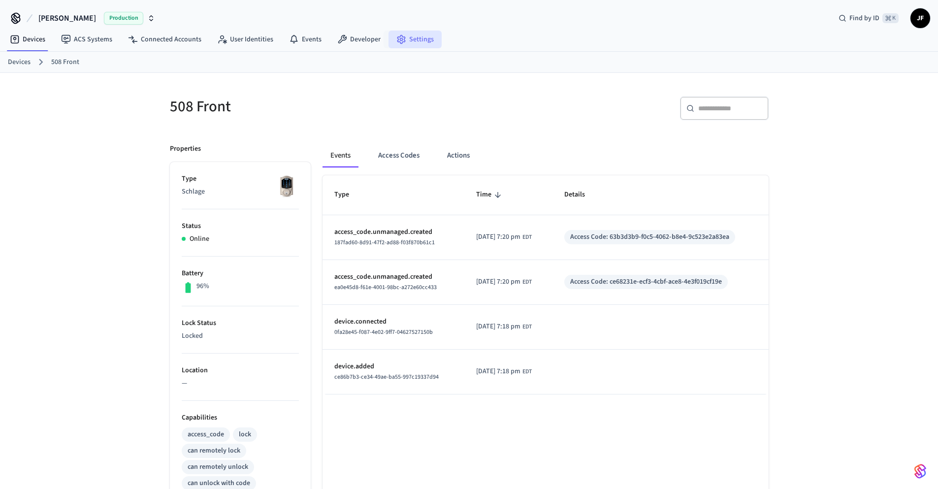
click at [418, 38] on link "Settings" at bounding box center [414, 40] width 53 height 18
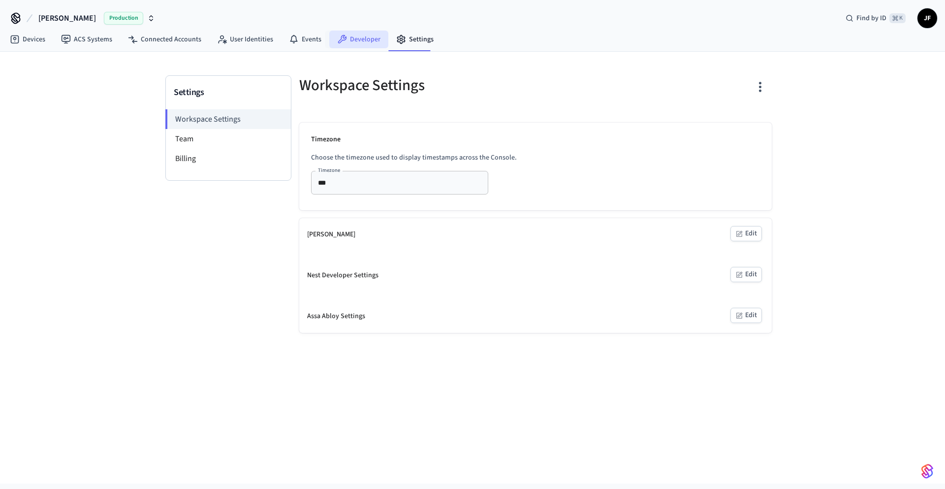
click at [345, 41] on link "Developer" at bounding box center [358, 40] width 59 height 18
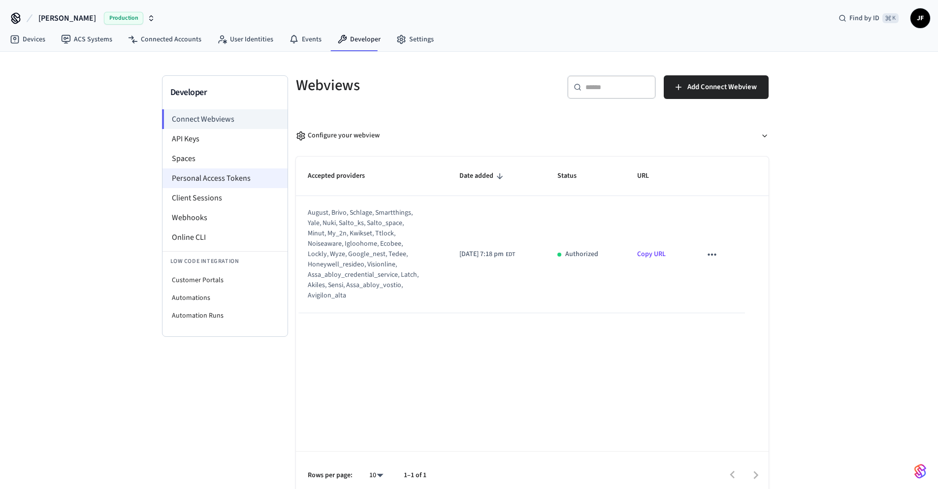
click at [202, 181] on li "Personal Access Tokens" at bounding box center [224, 178] width 125 height 20
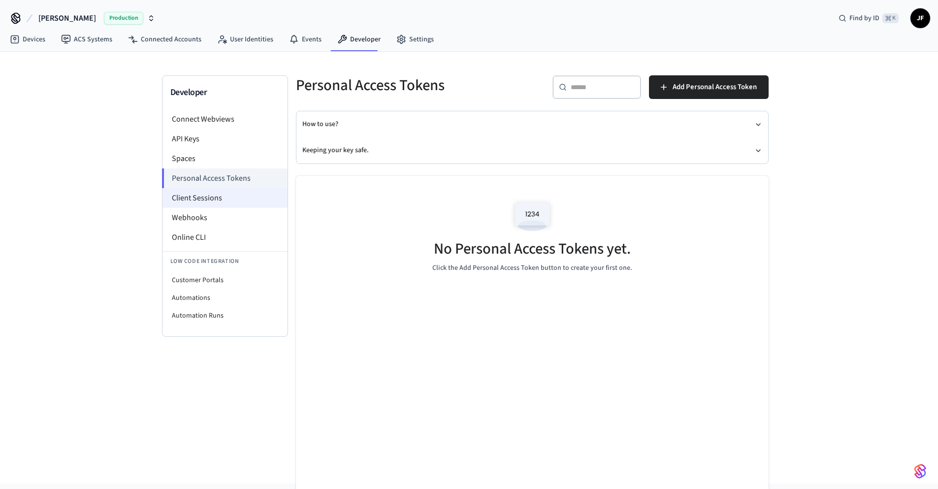
drag, startPoint x: 203, startPoint y: 200, endPoint x: 201, endPoint y: 194, distance: 6.2
click at [203, 200] on li "Client Sessions" at bounding box center [224, 198] width 125 height 20
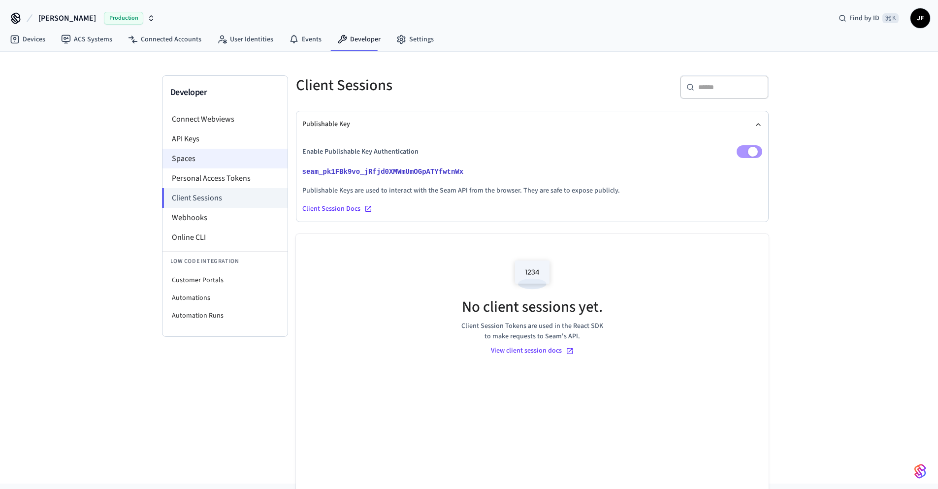
click at [186, 160] on li "Spaces" at bounding box center [224, 159] width 125 height 20
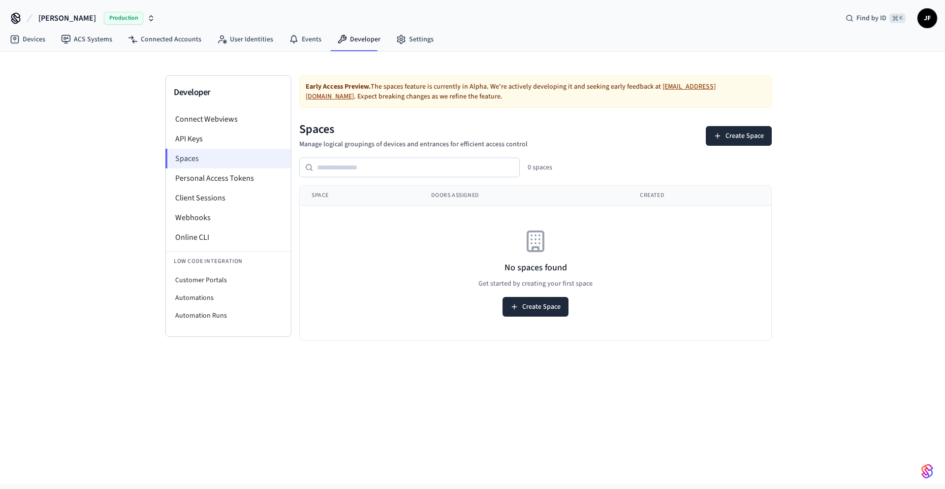
click at [187, 149] on li "Spaces" at bounding box center [228, 159] width 126 height 20
click at [192, 139] on li "API Keys" at bounding box center [228, 139] width 125 height 20
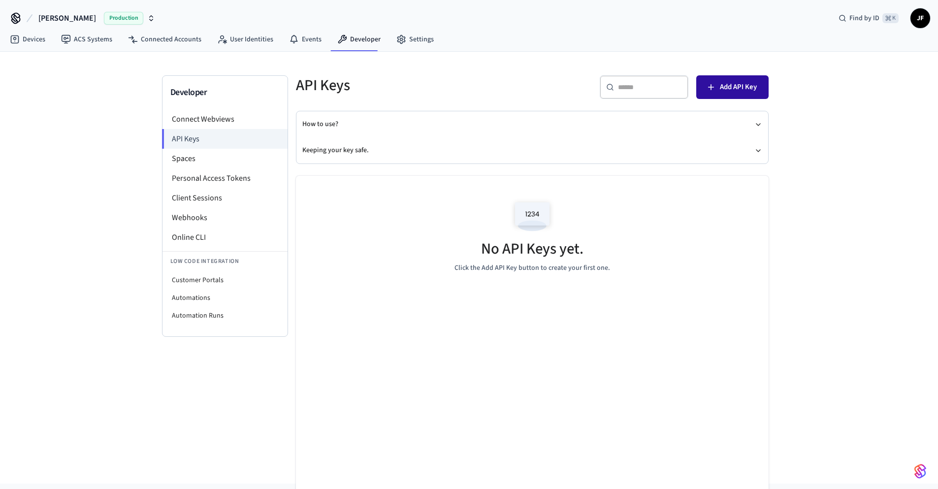
click at [747, 85] on span "Add API Key" at bounding box center [738, 87] width 37 height 13
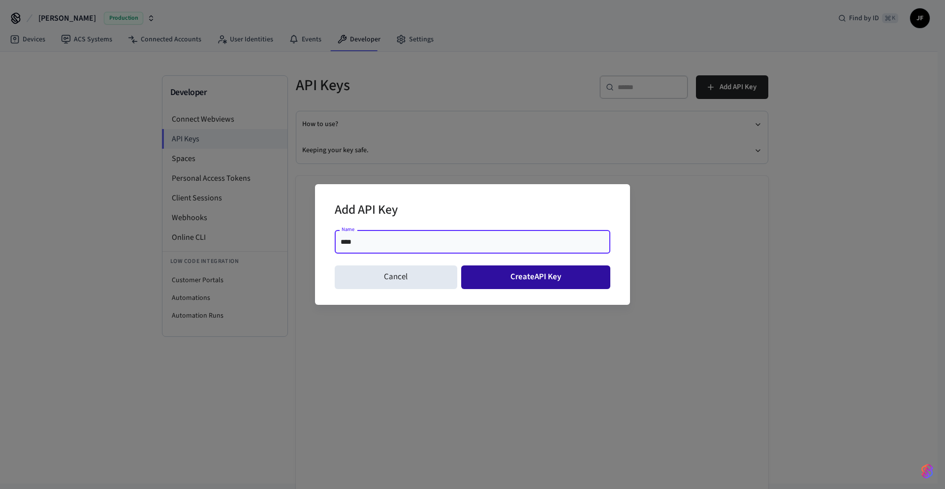
type input "****"
click at [530, 282] on button "Create API Key" at bounding box center [536, 277] width 150 height 24
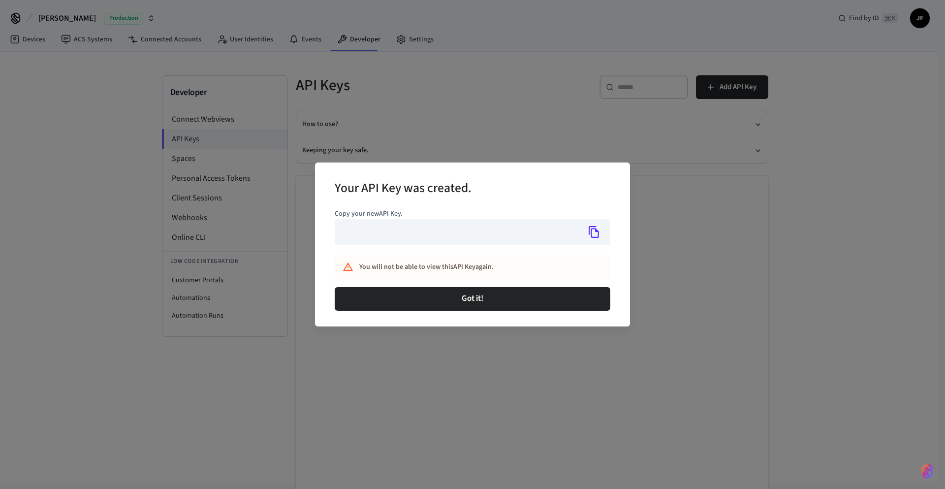
type input "**********"
click at [598, 231] on icon "Copy" at bounding box center [594, 232] width 10 height 12
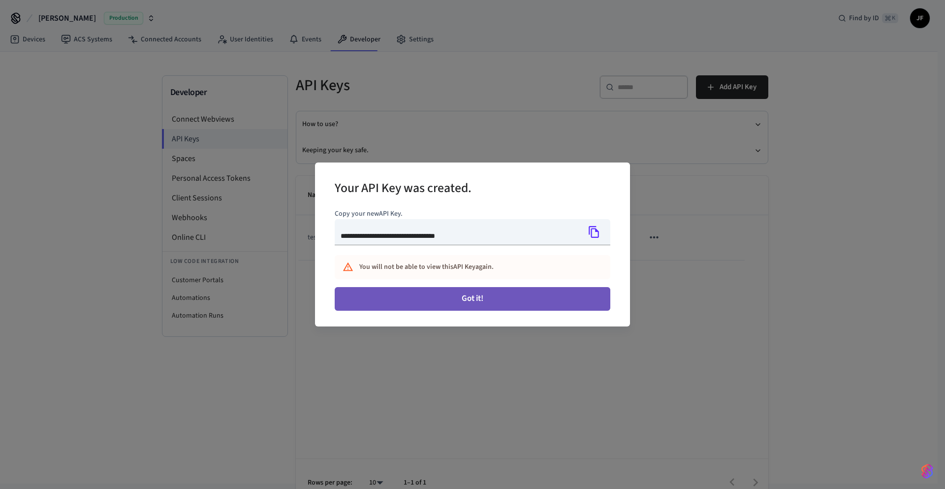
click at [416, 293] on button "Got it!" at bounding box center [473, 299] width 276 height 24
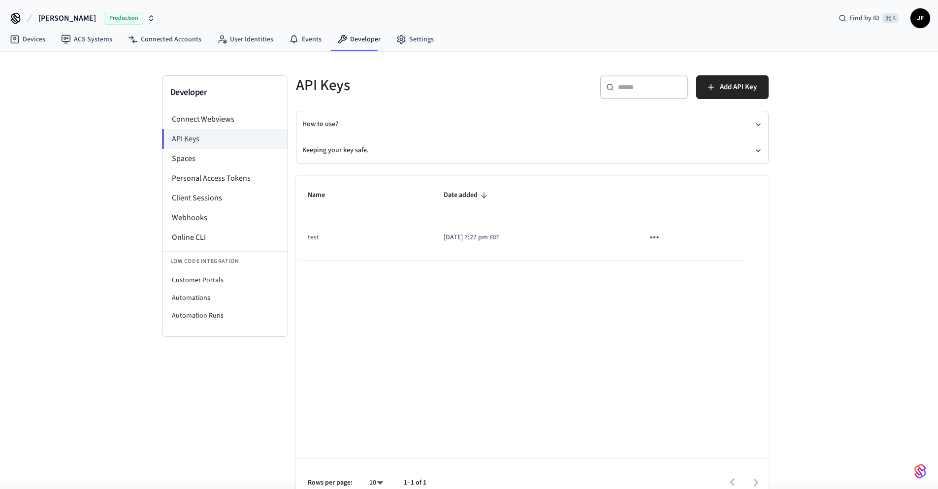
click at [661, 236] on icon "sticky table" at bounding box center [654, 237] width 13 height 13
click at [906, 234] on div at bounding box center [472, 244] width 945 height 489
click at [40, 237] on div "Developer Connect Webviews API Keys Spaces Personal Access Tokens Client Sessio…" at bounding box center [469, 268] width 938 height 432
click at [875, 95] on div "Developer Connect Webviews API Keys Spaces Personal Access Tokens Client Sessio…" at bounding box center [469, 268] width 938 height 432
click at [22, 35] on link "Devices" at bounding box center [27, 40] width 51 height 18
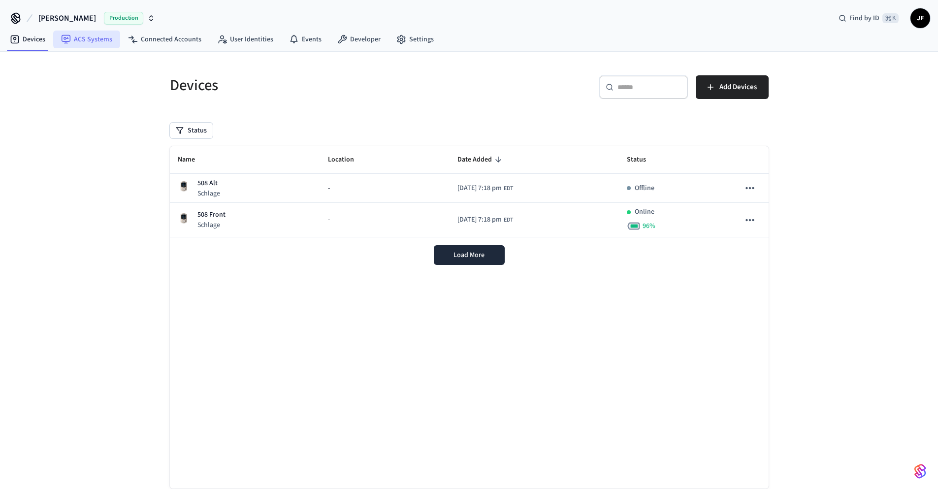
click at [107, 34] on link "ACS Systems" at bounding box center [86, 40] width 67 height 18
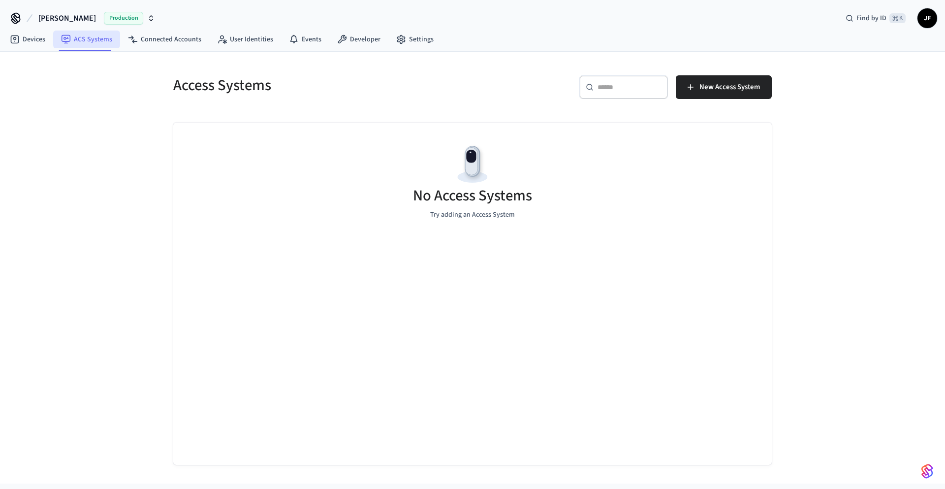
click at [85, 35] on link "ACS Systems" at bounding box center [86, 40] width 67 height 18
drag, startPoint x: 823, startPoint y: 244, endPoint x: 819, endPoint y: 241, distance: 5.3
click at [821, 243] on div "Access Systems ​ ​ New Access System No Access Systems Try adding an Access Sys…" at bounding box center [472, 268] width 945 height 432
click at [702, 76] on button "New Access System" at bounding box center [724, 87] width 96 height 24
click at [160, 35] on link "Connected Accounts" at bounding box center [164, 40] width 89 height 18
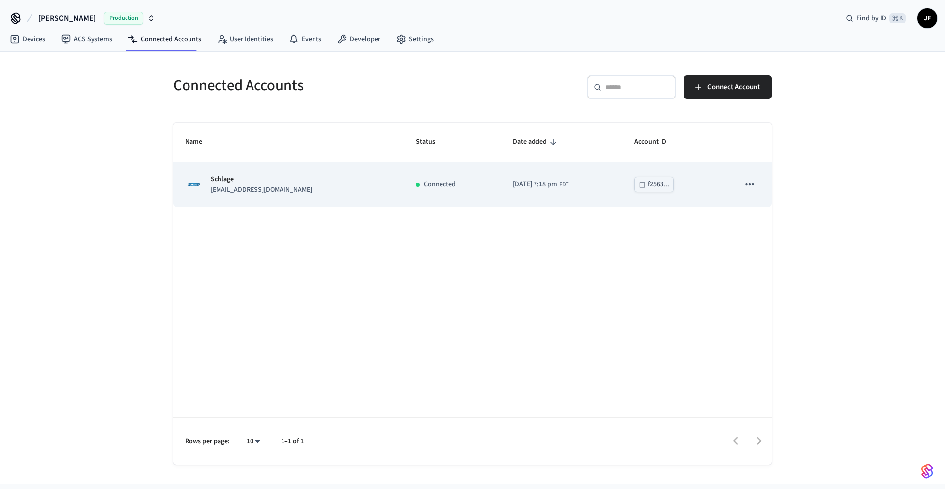
click at [752, 183] on icon "sticky table" at bounding box center [749, 184] width 13 height 13
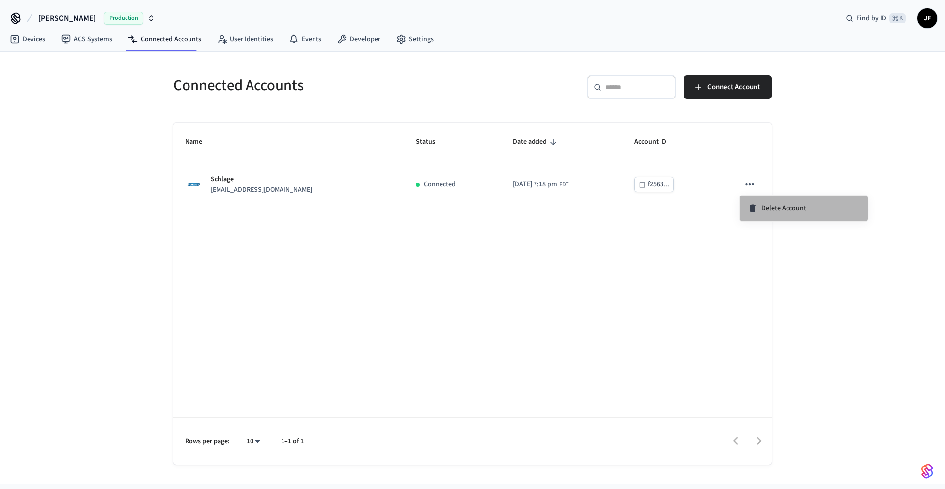
click at [796, 208] on span "Delete Account" at bounding box center [784, 208] width 45 height 10
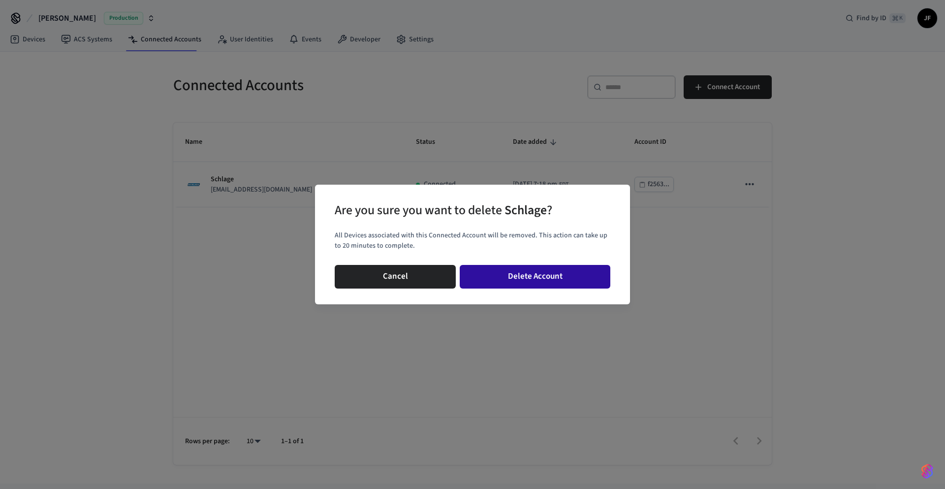
click at [511, 273] on button "Delete Account" at bounding box center [535, 277] width 151 height 24
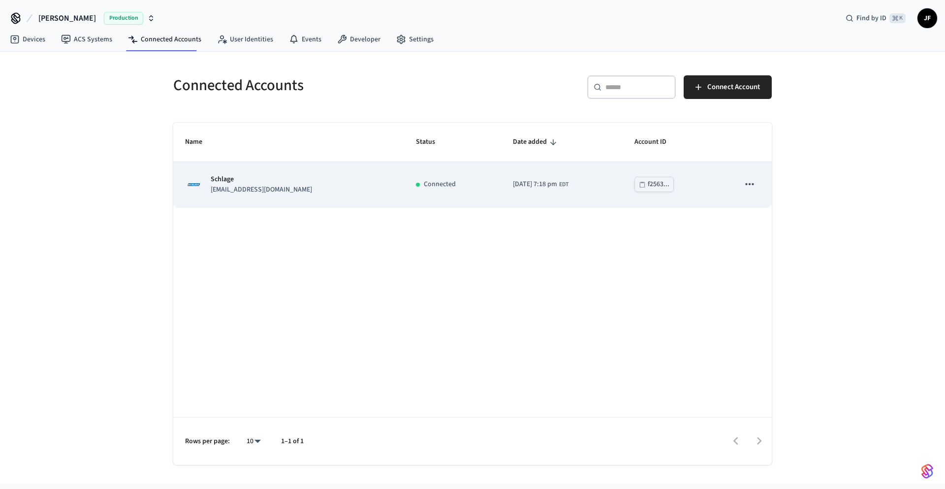
click at [746, 182] on icon "sticky table" at bounding box center [749, 184] width 13 height 13
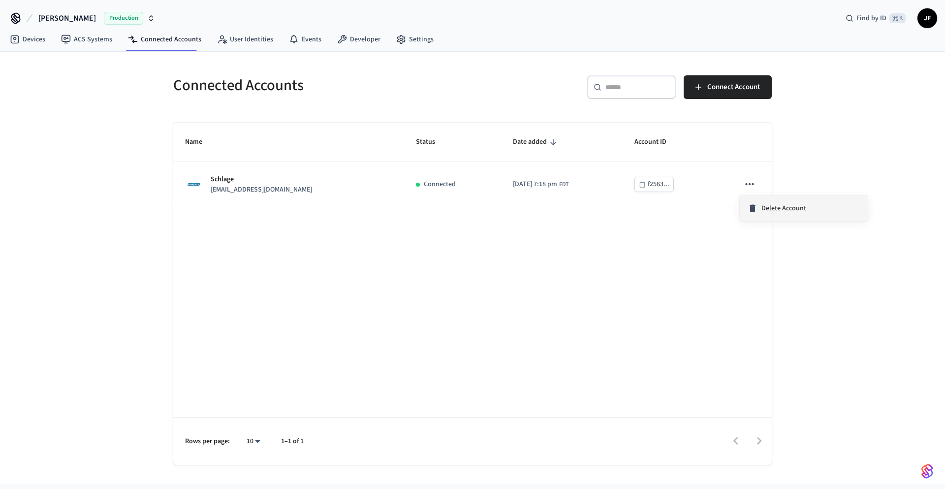
click at [785, 210] on span "Delete Account" at bounding box center [784, 208] width 45 height 10
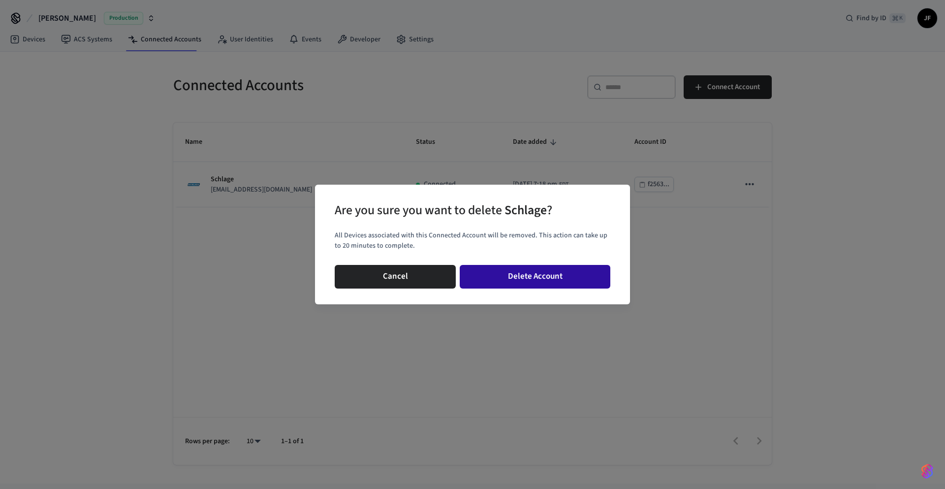
click at [507, 275] on button "Delete Account" at bounding box center [535, 277] width 151 height 24
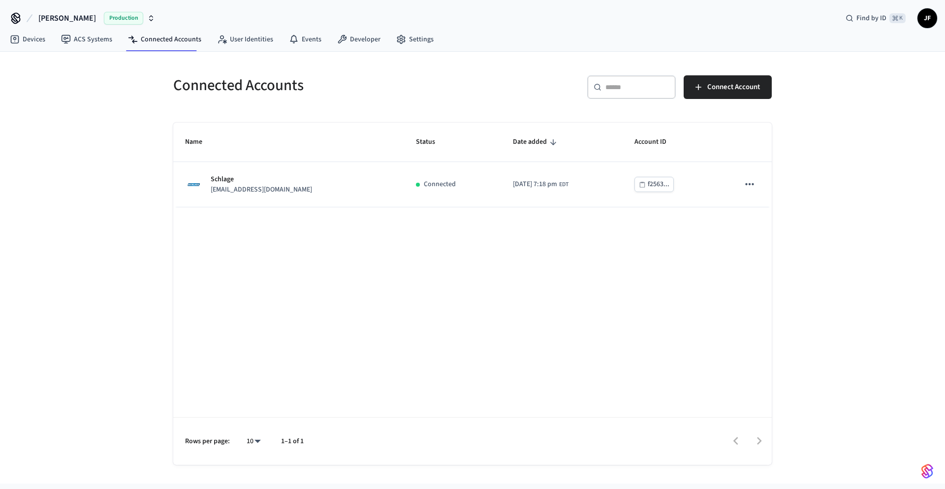
click at [122, 199] on div "Connected Accounts ​ ​ Connect Account Name Status Date added Account ID Schlag…" at bounding box center [472, 268] width 945 height 432
